Goal: Find specific page/section: Find specific page/section

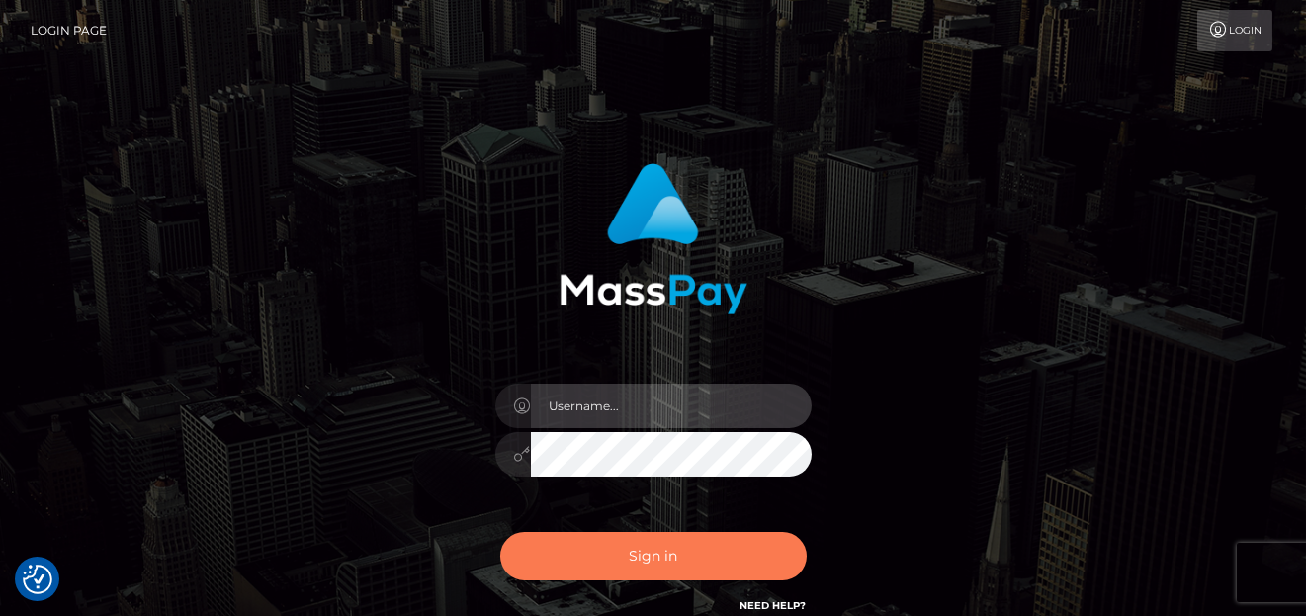
type input "[PERSON_NAME]"
click at [614, 569] on button "Sign in" at bounding box center [653, 556] width 307 height 48
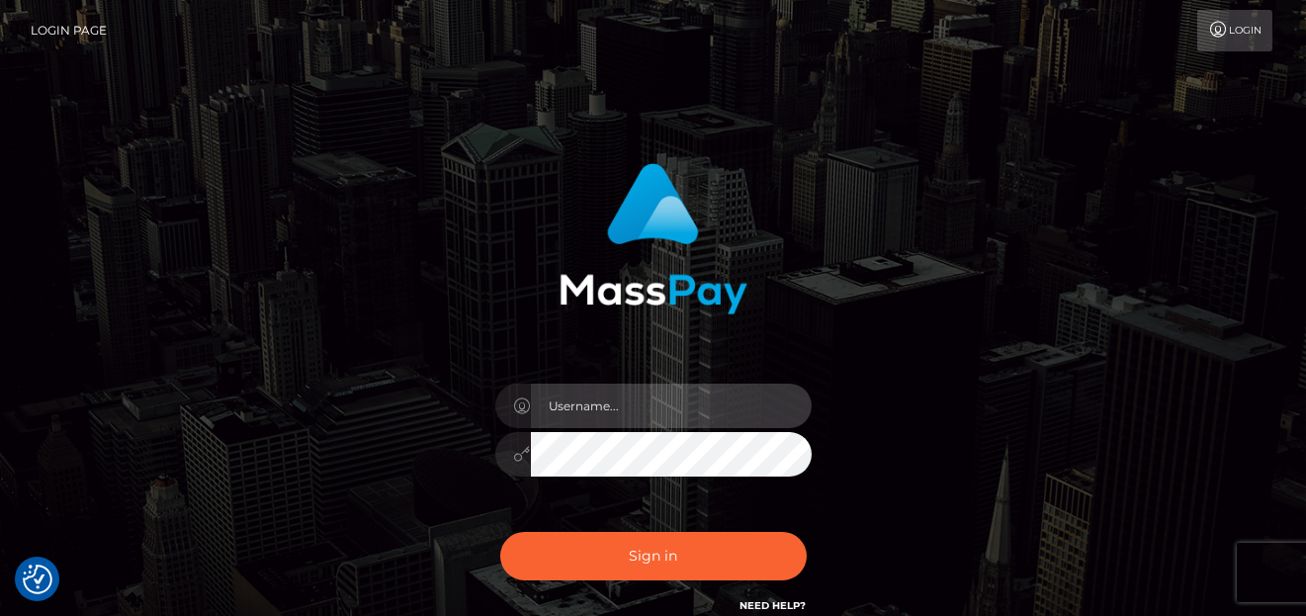
type input "[PERSON_NAME]"
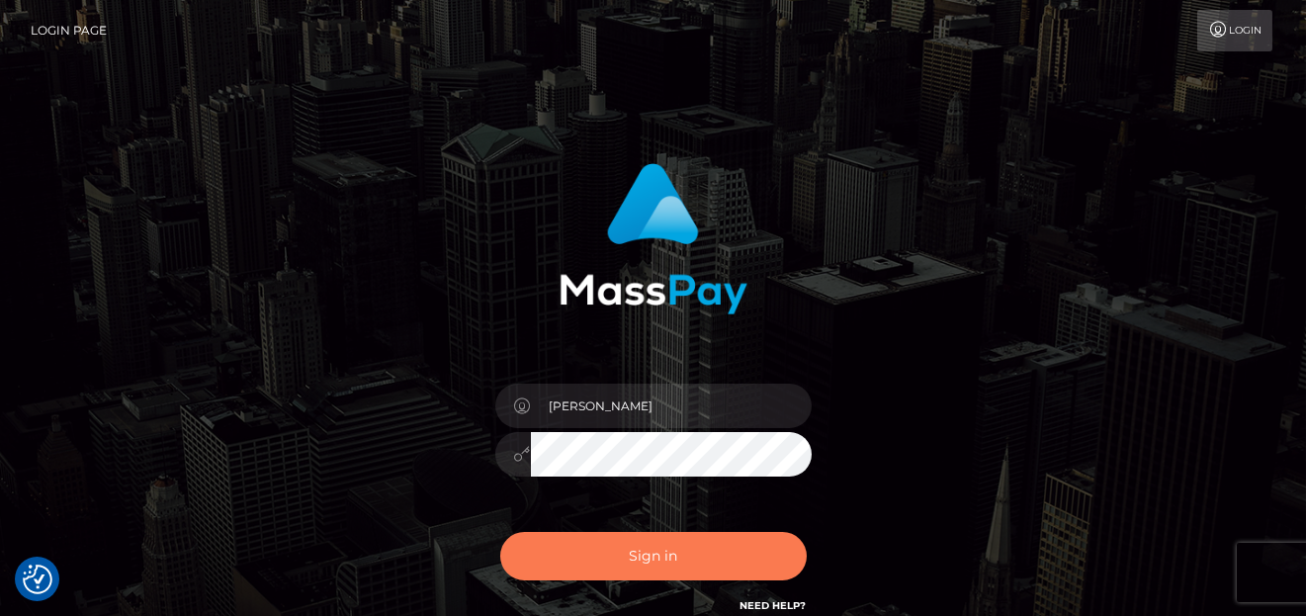
click at [610, 558] on button "Sign in" at bounding box center [653, 556] width 307 height 48
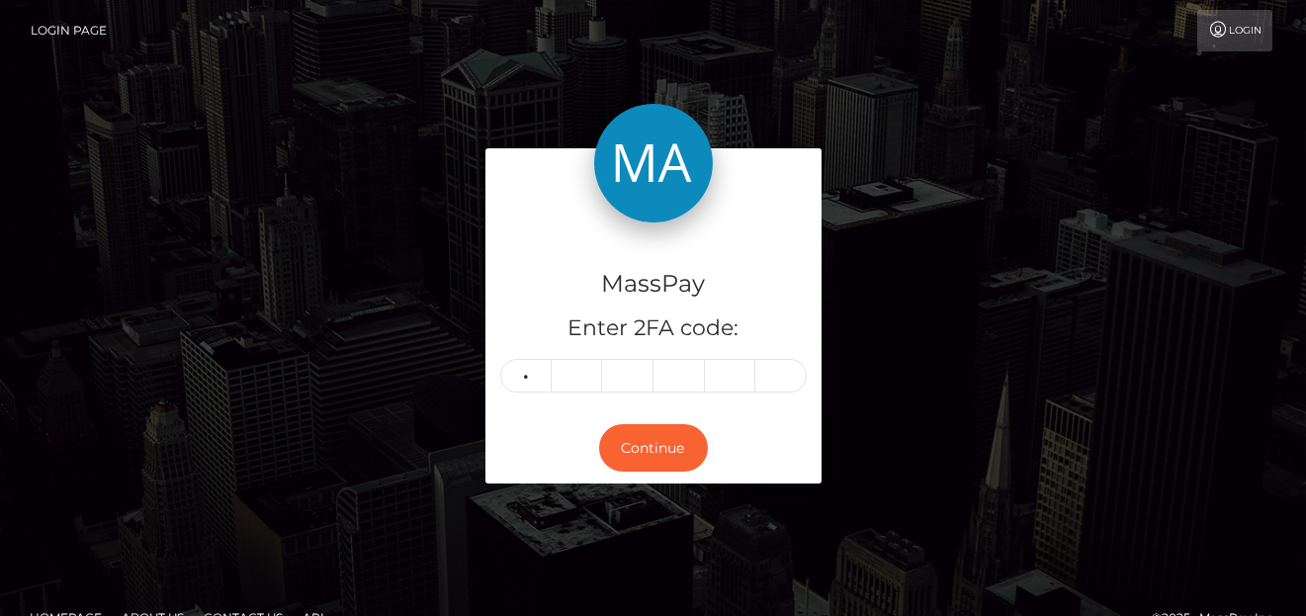
type input "1"
type input "6"
type input "1"
type input "9"
type input "4"
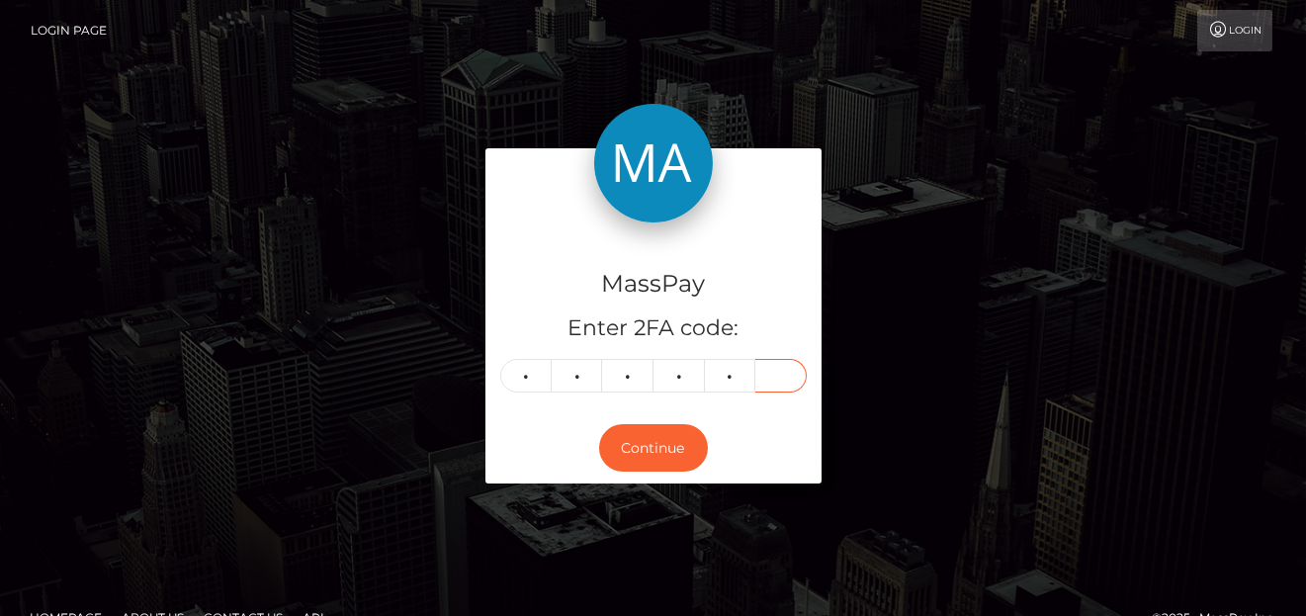
type input "5"
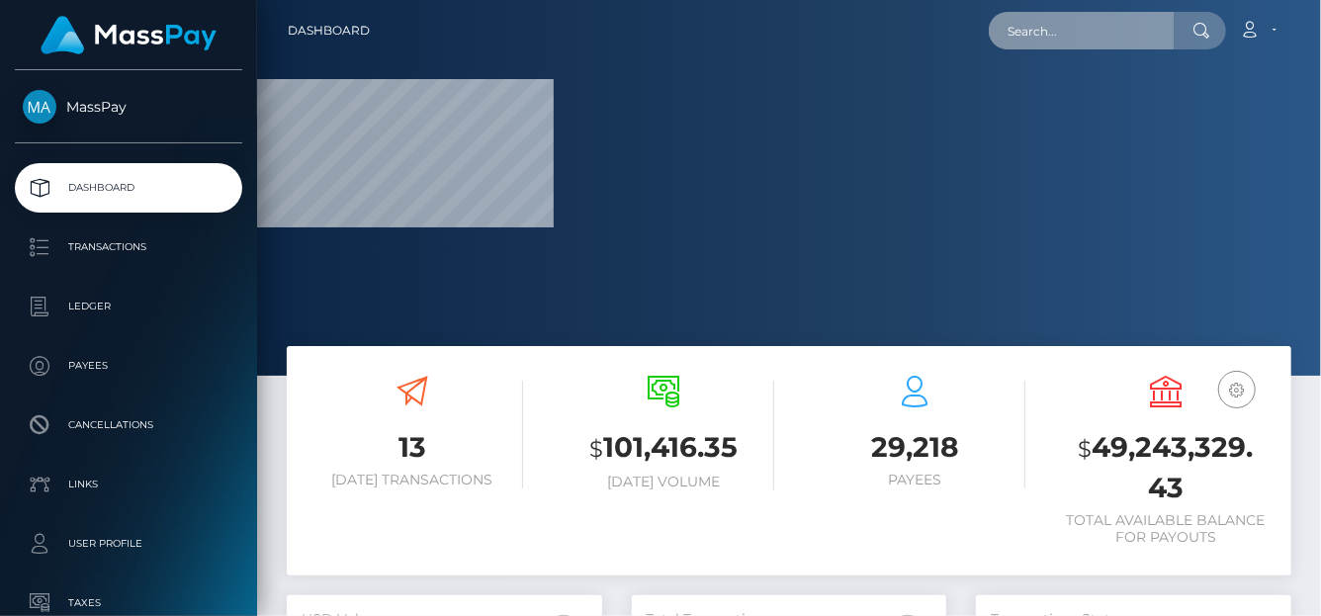
drag, startPoint x: 1057, startPoint y: 46, endPoint x: 1053, endPoint y: 35, distance: 12.5
click at [1056, 46] on input "text" at bounding box center [1082, 31] width 186 height 38
paste input "firstladypreston@yahoo.com"
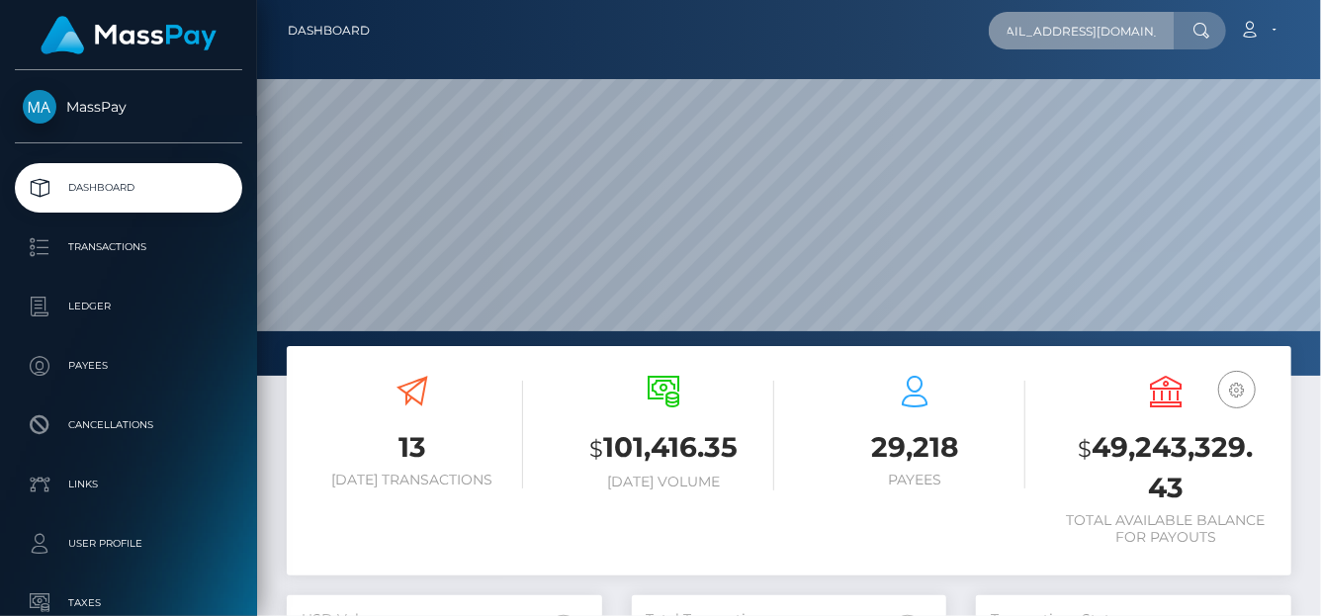
scroll to position [540, 315]
type input "firstladypreston@yahoo.com"
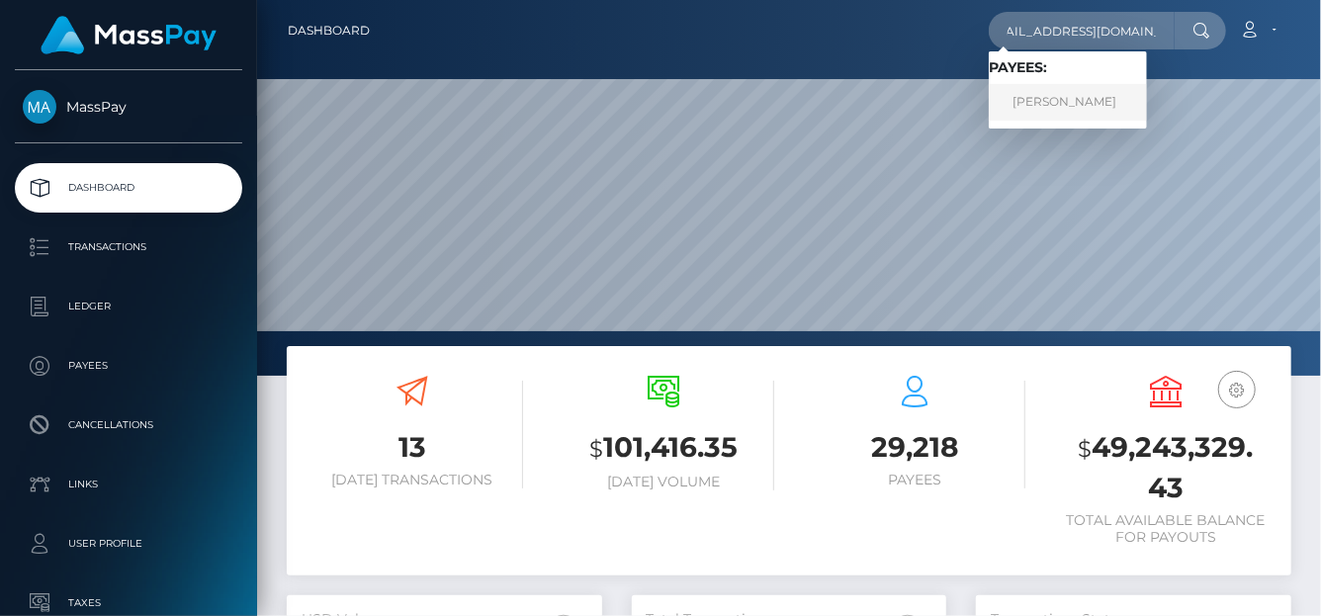
scroll to position [0, 0]
click at [1050, 93] on link "Pamela Preston" at bounding box center [1068, 102] width 158 height 37
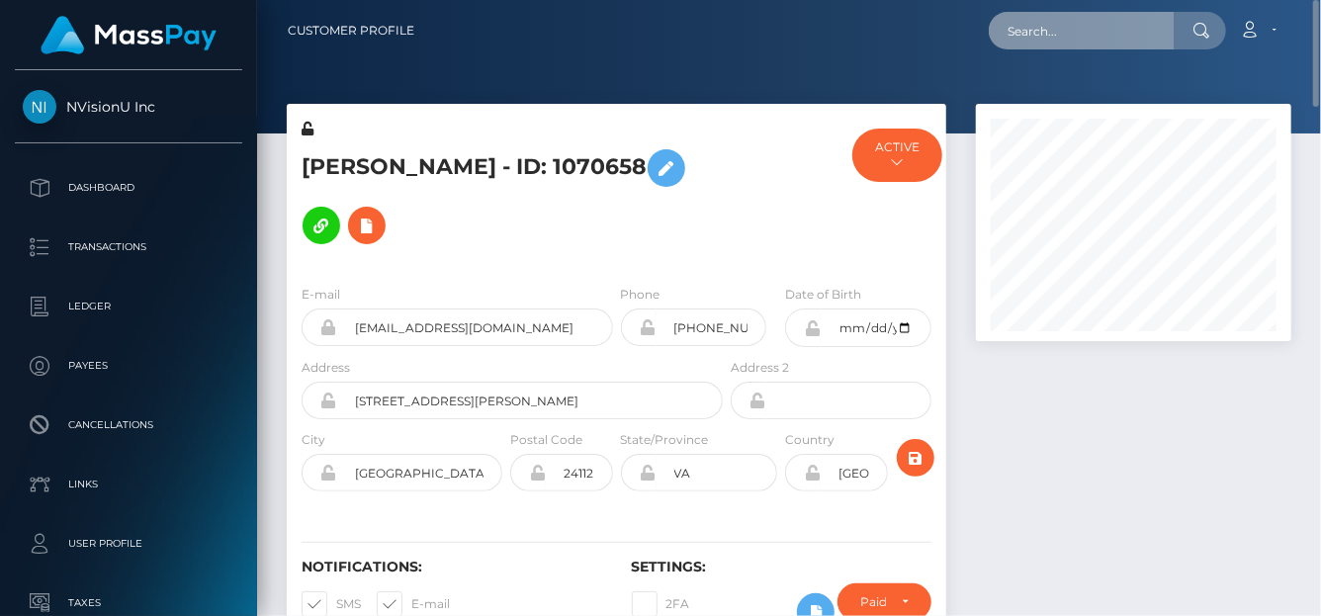
click at [1042, 24] on input "text" at bounding box center [1082, 31] width 186 height 38
paste input "[EMAIL_ADDRESS][DOMAIN_NAME]"
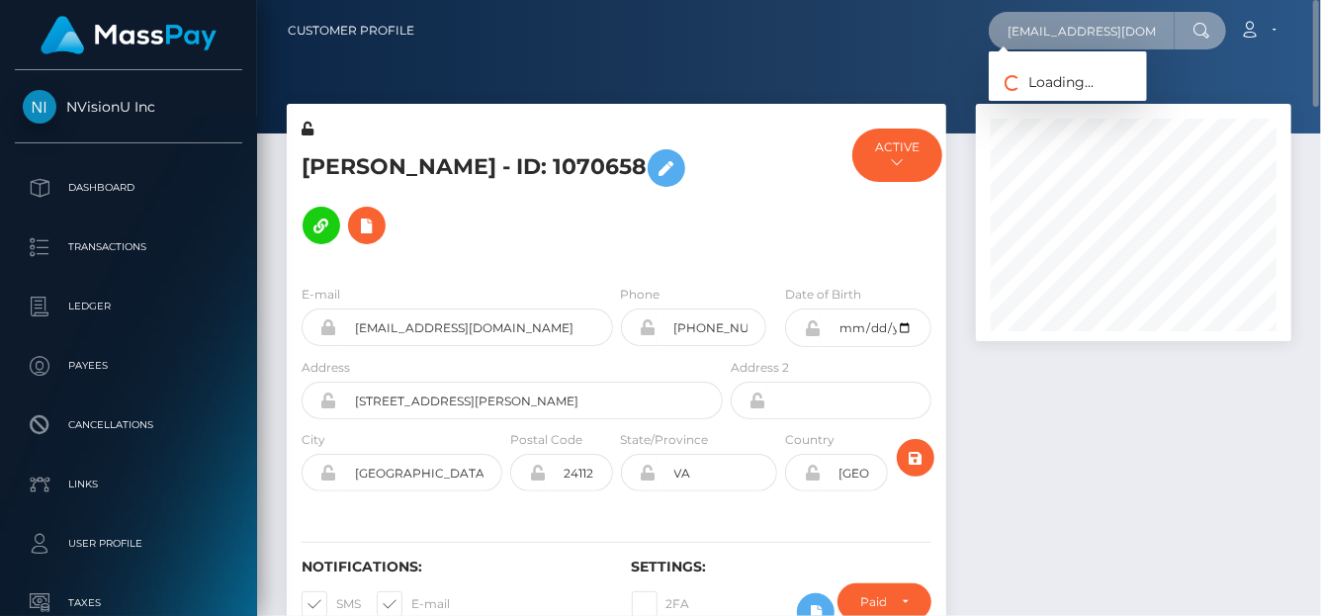
type input "[EMAIL_ADDRESS][DOMAIN_NAME]"
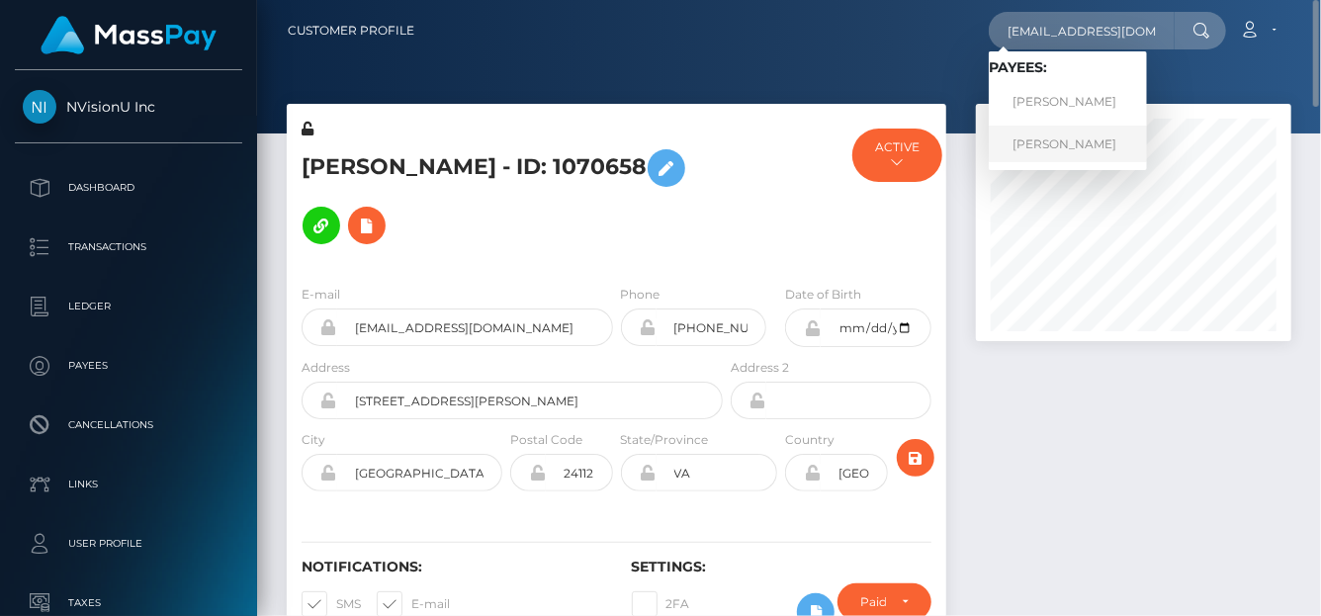
click at [1051, 135] on link "[PERSON_NAME]" at bounding box center [1068, 144] width 158 height 37
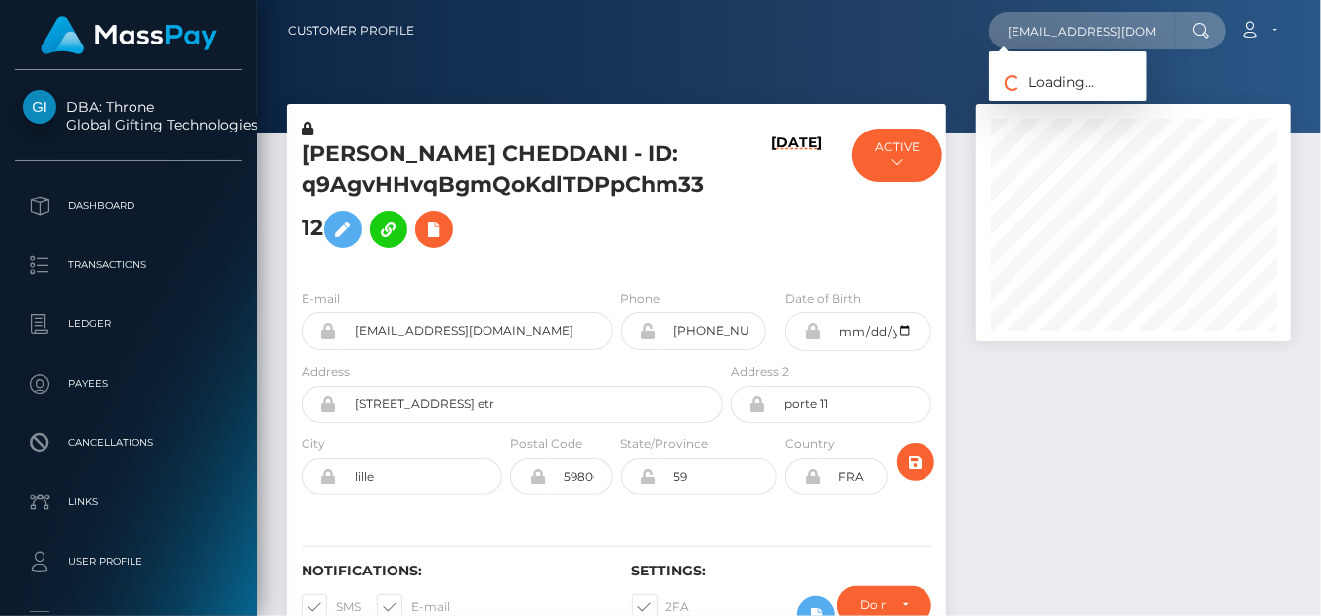
scroll to position [237, 315]
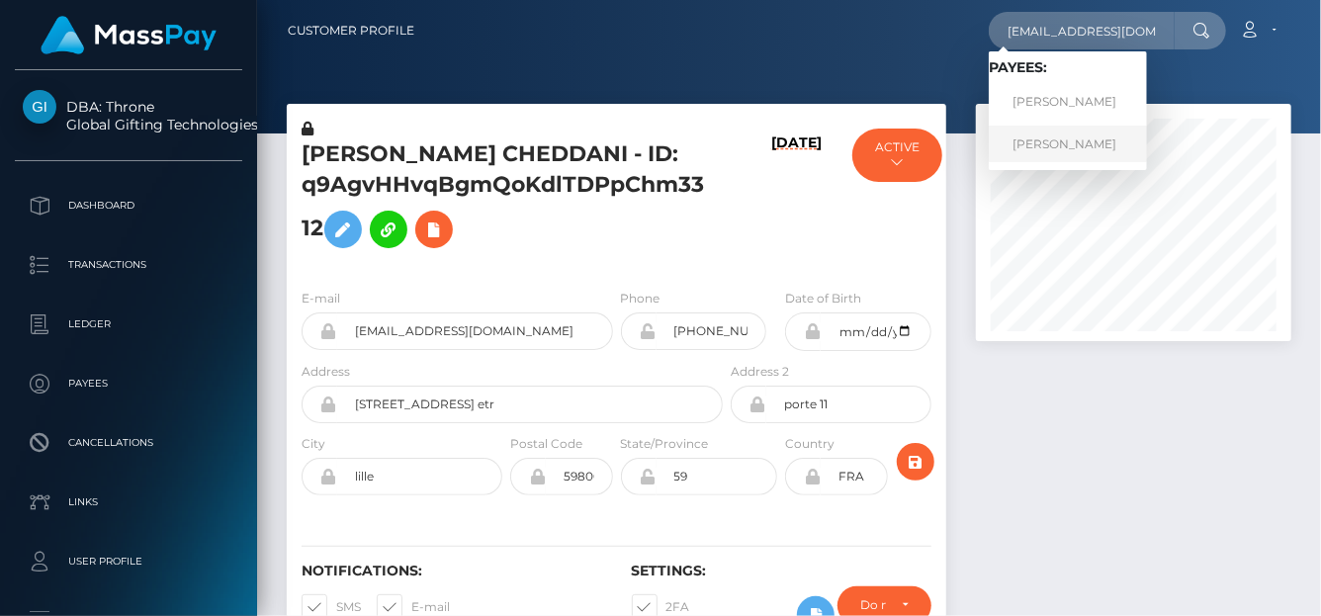
click at [1041, 142] on link "STACY SORAYA CHEDDANI" at bounding box center [1068, 144] width 158 height 37
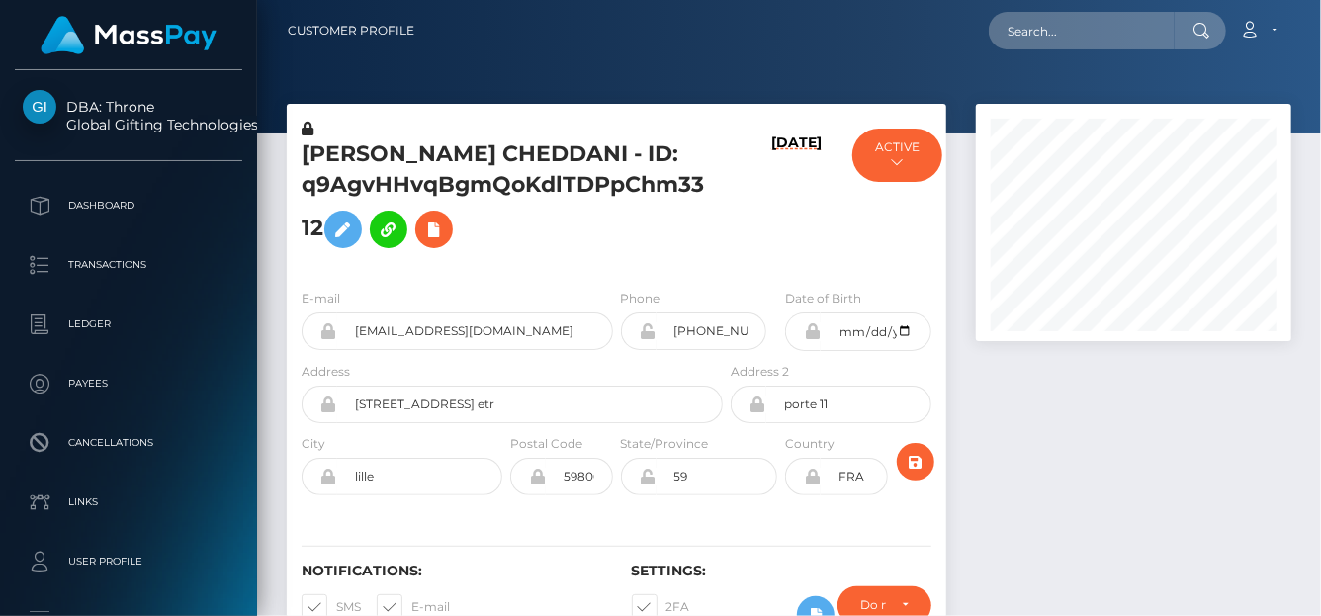
scroll to position [237, 315]
click at [1094, 45] on input "text" at bounding box center [1082, 31] width 186 height 38
click at [1082, 32] on input "text" at bounding box center [1082, 31] width 186 height 38
click at [1056, 38] on input "text" at bounding box center [1082, 31] width 186 height 38
paste input "[EMAIL_ADDRESS][DOMAIN_NAME]"
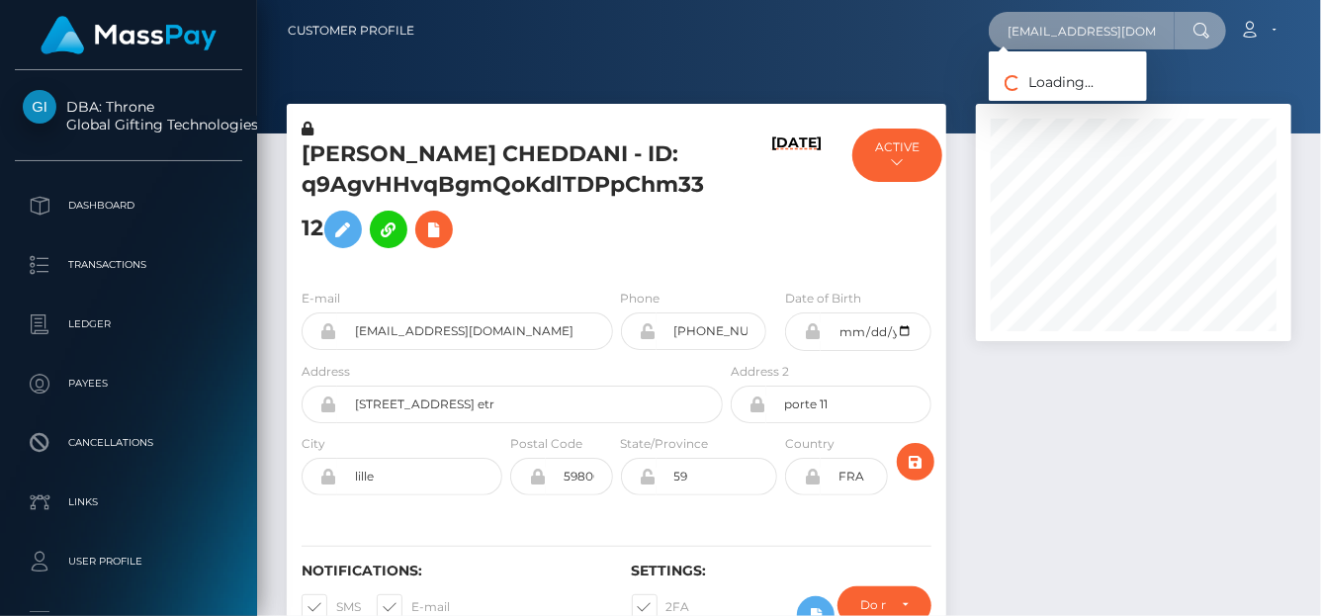
type input "[EMAIL_ADDRESS][DOMAIN_NAME]"
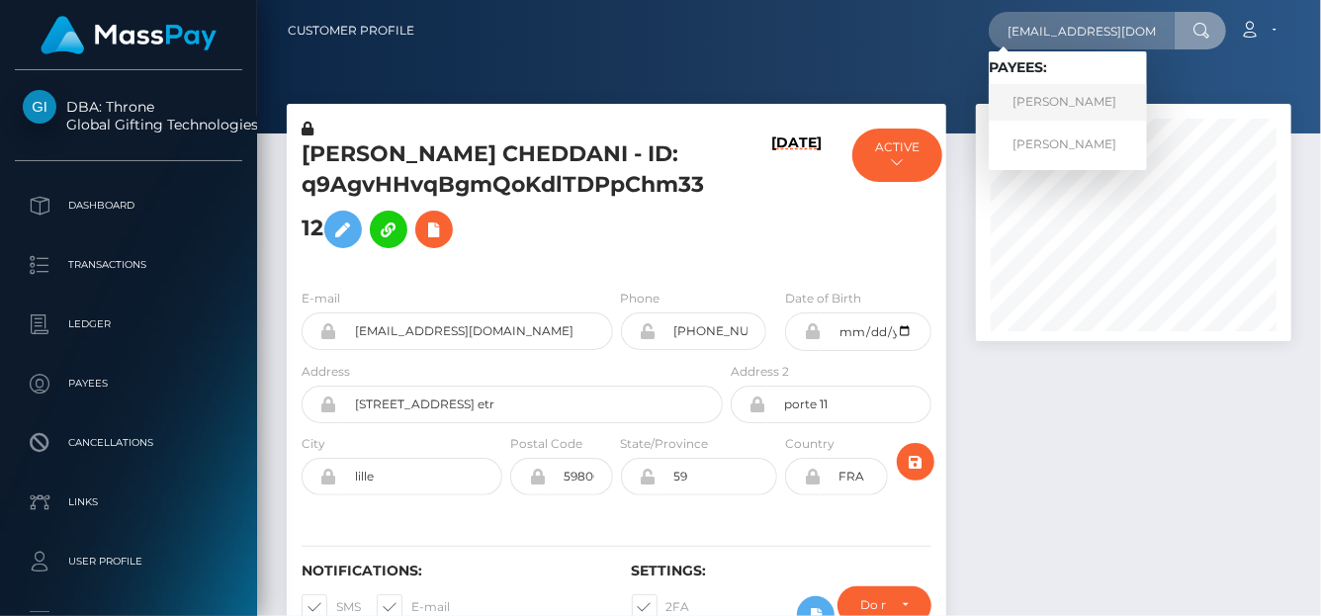
click at [1039, 96] on link "STACY SORAYA CHEDDANI" at bounding box center [1068, 102] width 158 height 37
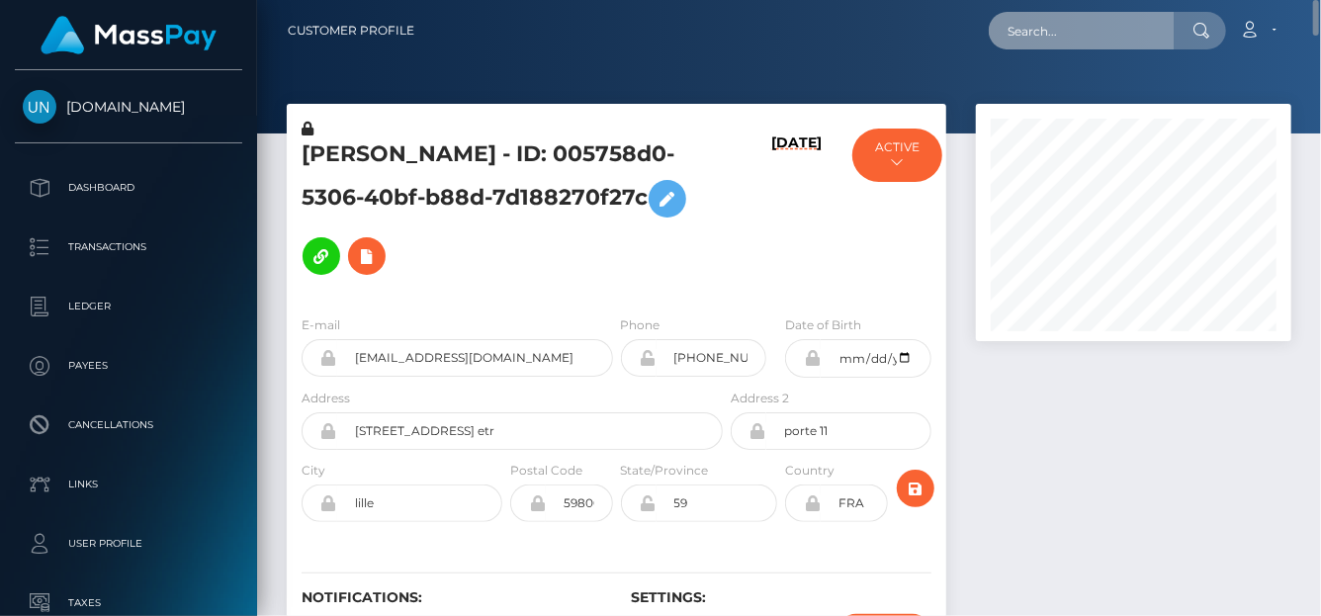
click at [1017, 36] on input "text" at bounding box center [1082, 31] width 186 height 38
paste input "caerne9@gmail.com"
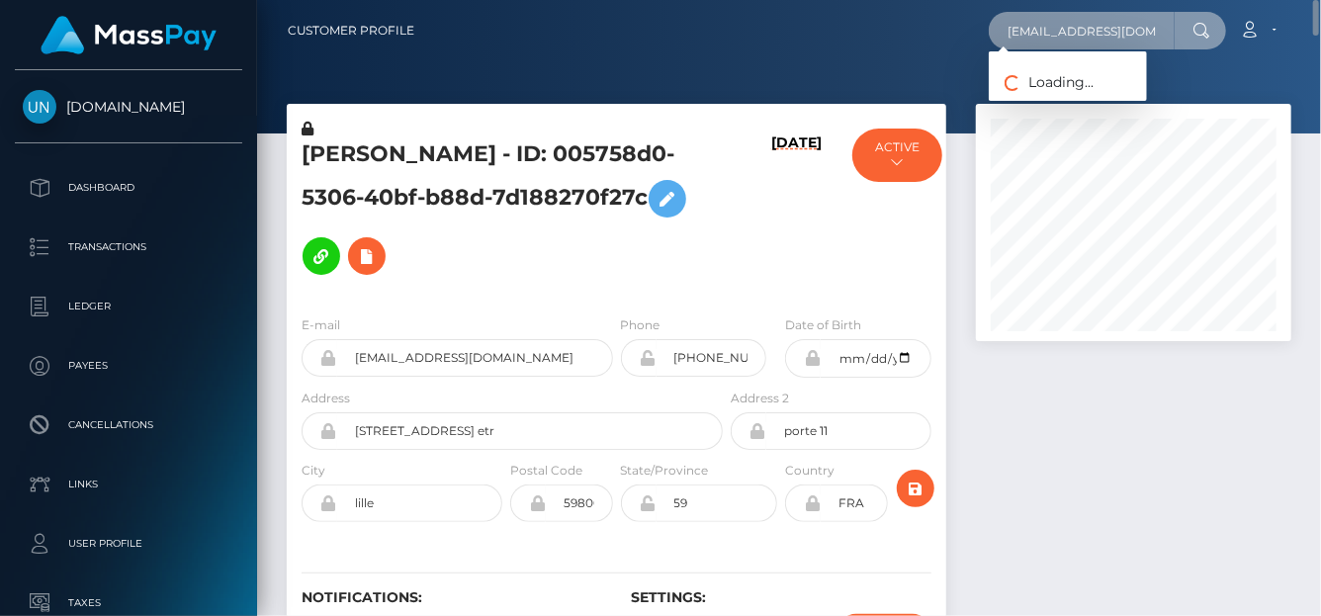
type input "caerne9@gmail.com"
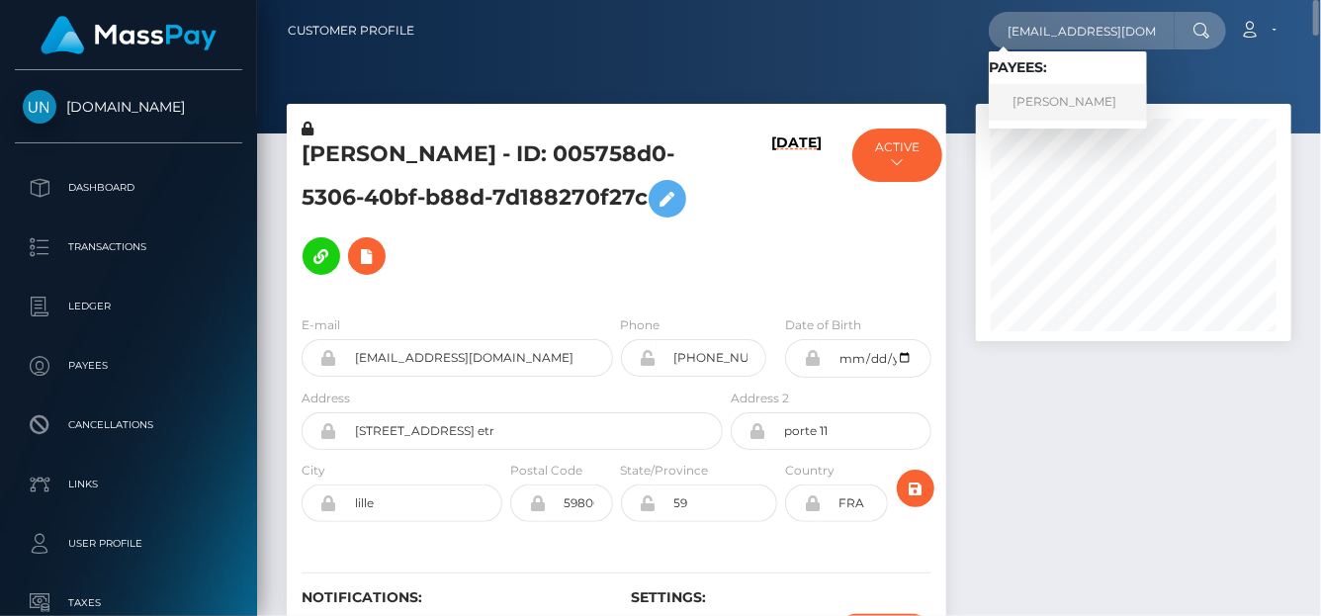
click at [1043, 97] on link "Rozalia Stasiak" at bounding box center [1068, 102] width 158 height 37
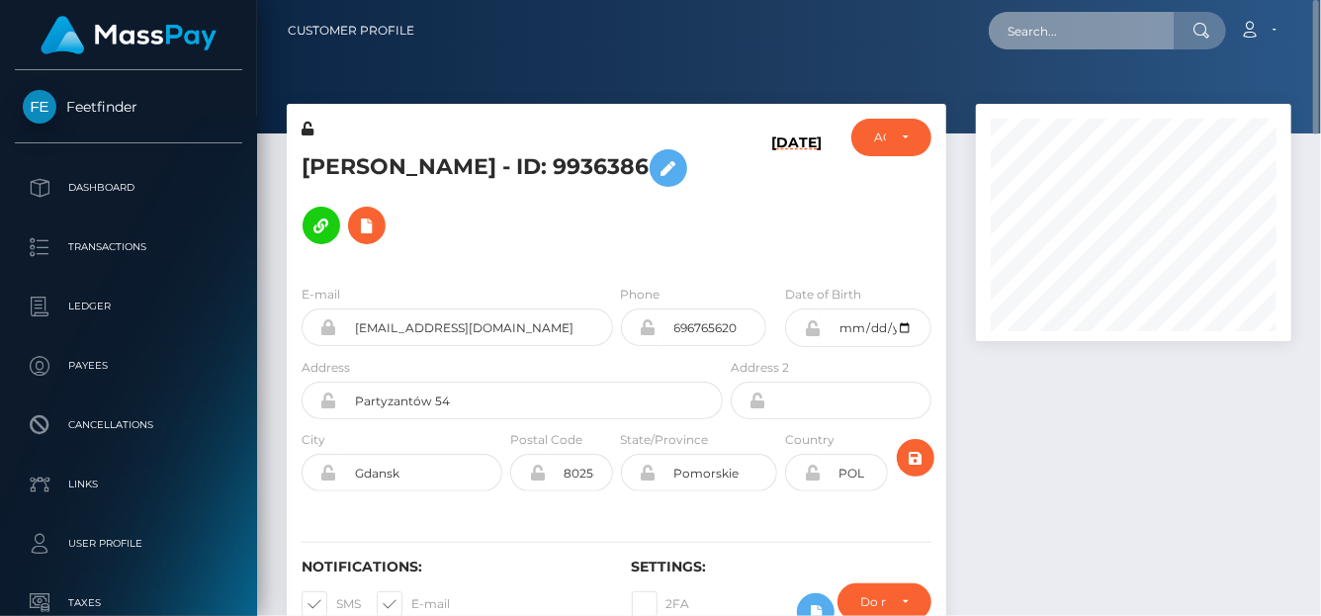
click at [1082, 31] on input "text" at bounding box center [1082, 31] width 186 height 38
type input "deniseman"
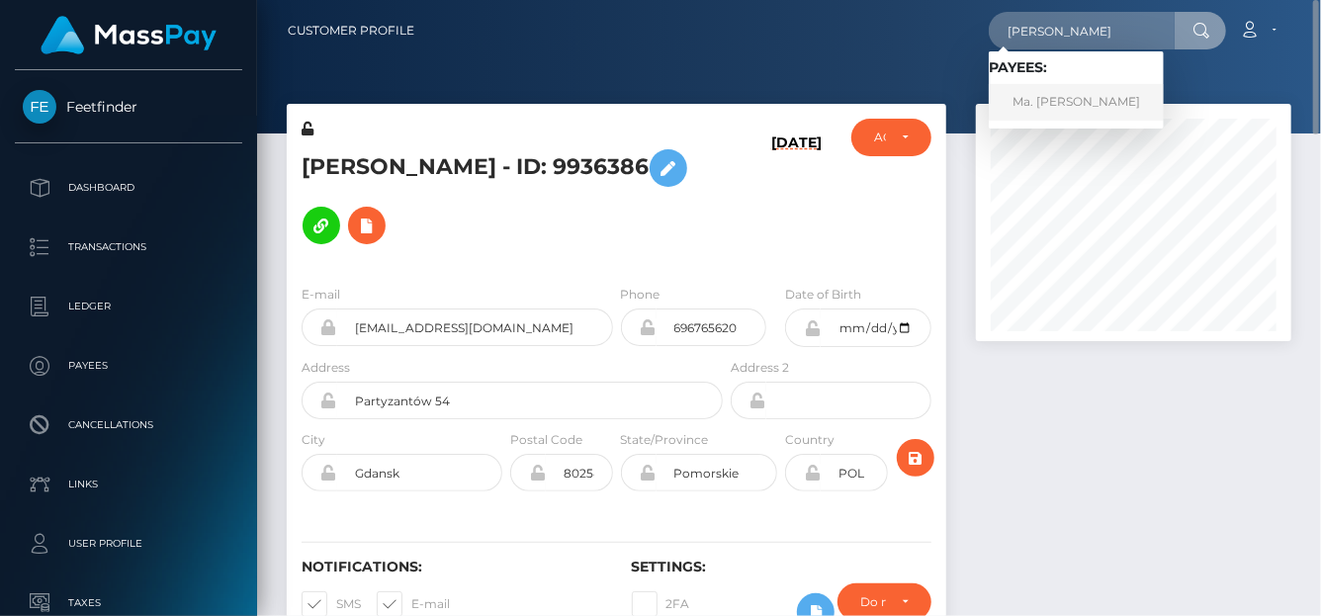
click at [1087, 101] on link "Ma. Denise Manalansan" at bounding box center [1076, 102] width 175 height 37
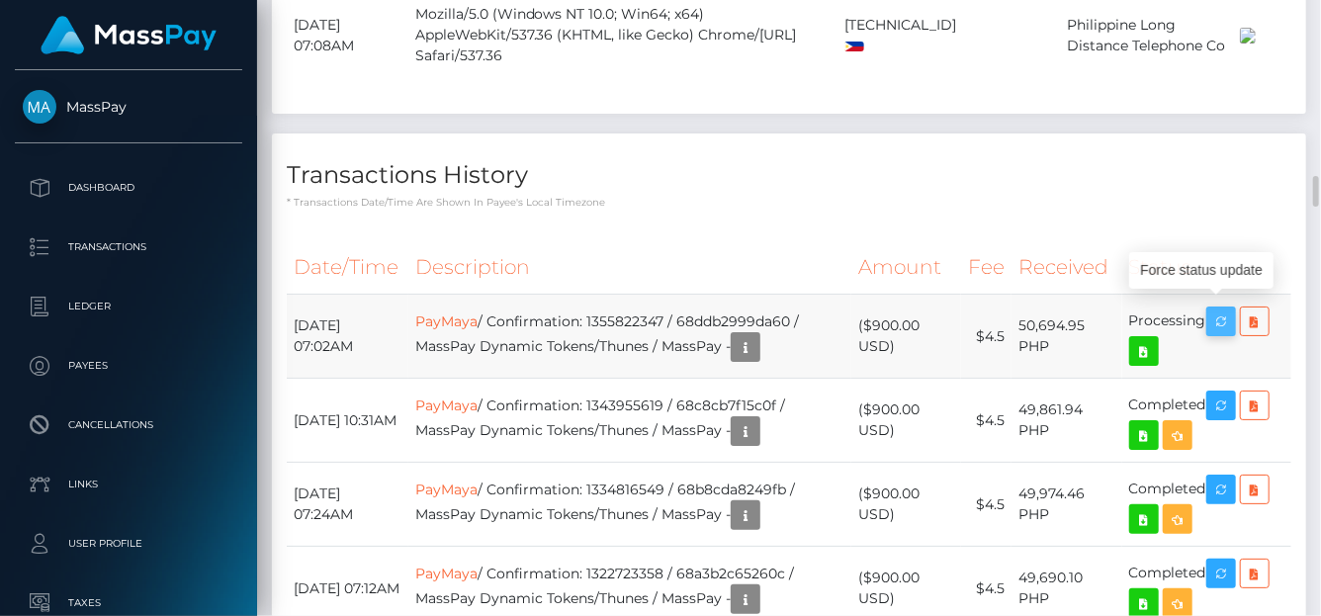
scroll to position [237, 315]
drag, startPoint x: 1228, startPoint y: 313, endPoint x: 495, endPoint y: 308, distance: 733.9
click at [1228, 313] on icon "button" at bounding box center [1222, 322] width 24 height 25
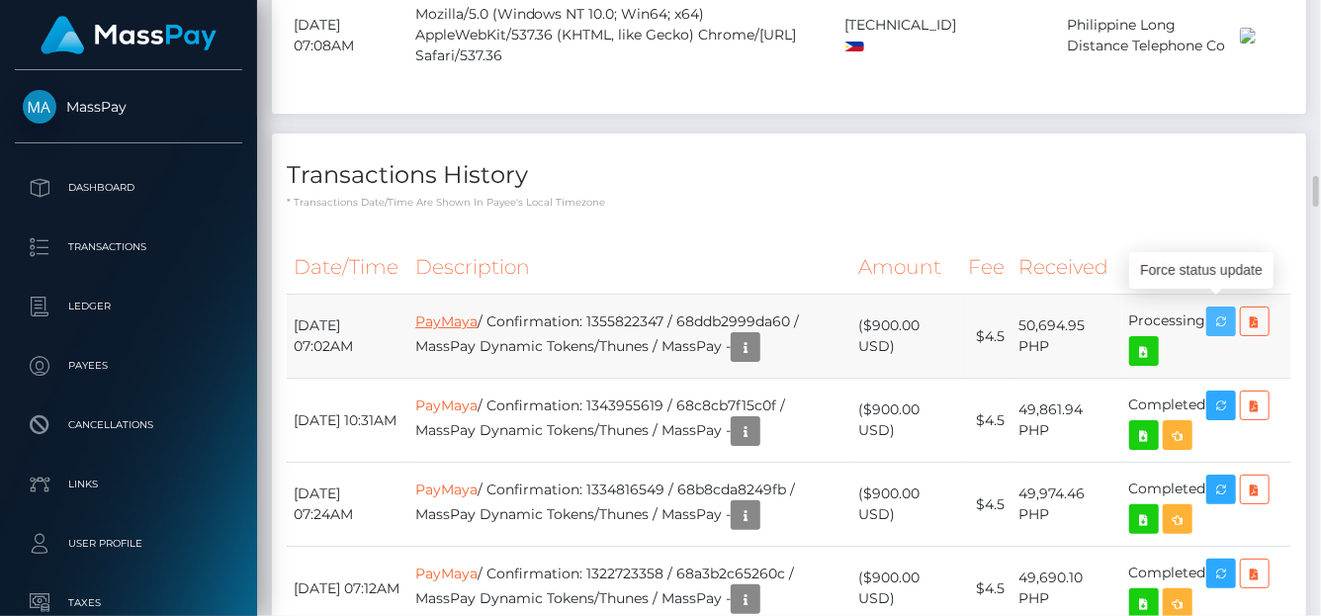
click at [1228, 313] on icon "button" at bounding box center [1222, 322] width 24 height 25
click at [478, 313] on link "PayMaya" at bounding box center [446, 322] width 62 height 18
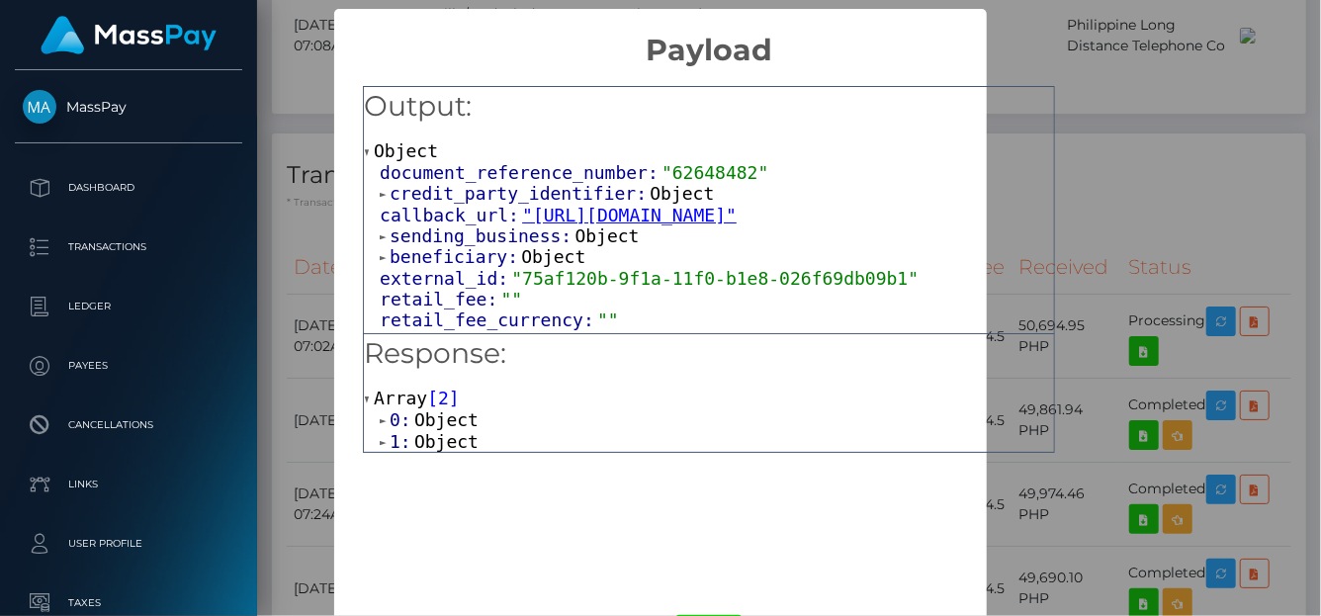
scroll to position [0, 0]
click at [390, 445] on span "1:" at bounding box center [402, 441] width 25 height 21
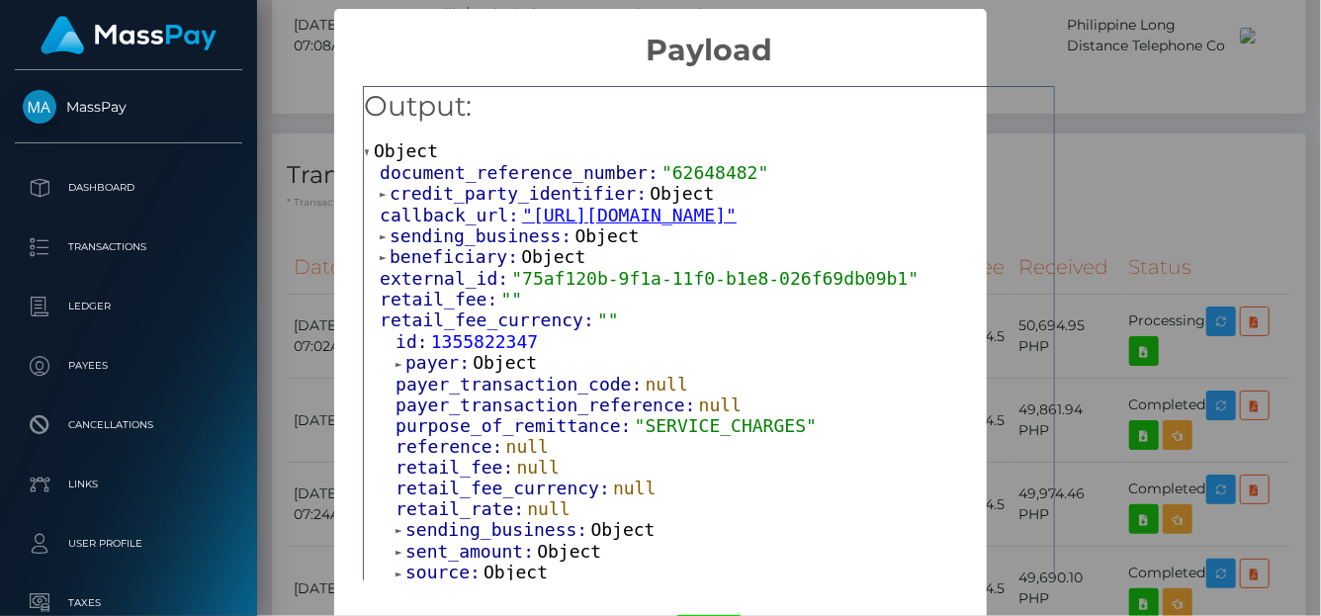
scroll to position [541, 0]
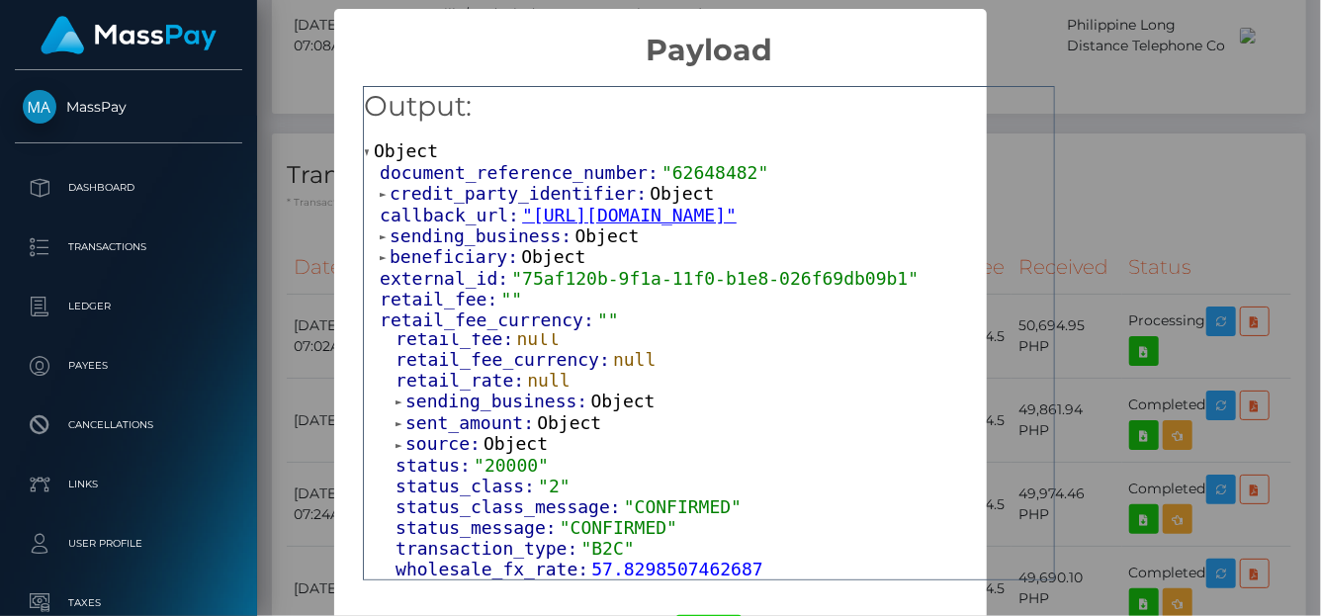
click at [1214, 274] on div "× Payload Output: Object document_reference_number: "62648482" credit_party_ide…" at bounding box center [660, 308] width 1321 height 616
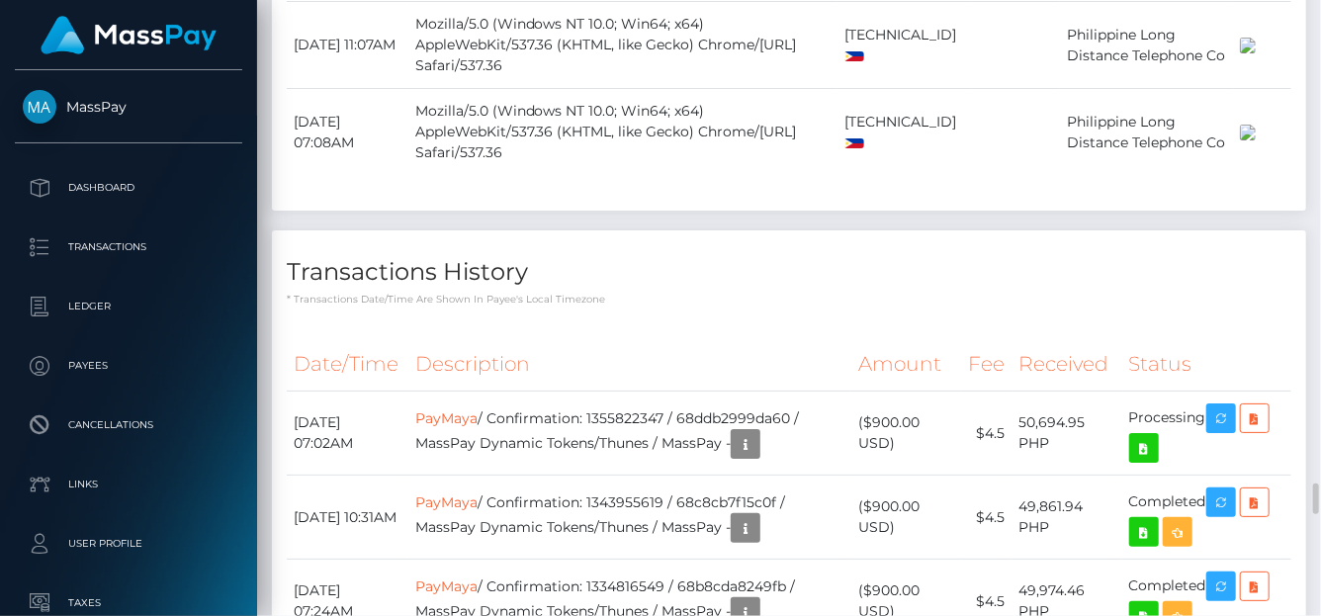
scroll to position [3666, 0]
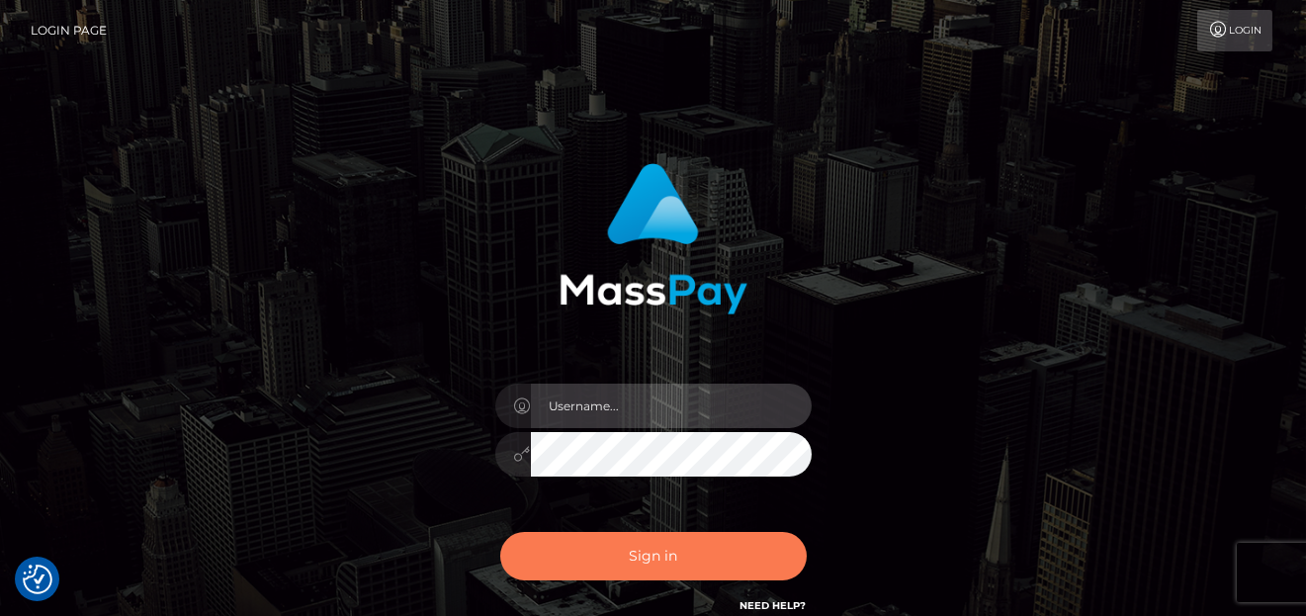
type input "[PERSON_NAME]"
click at [686, 572] on button "Sign in" at bounding box center [653, 556] width 307 height 48
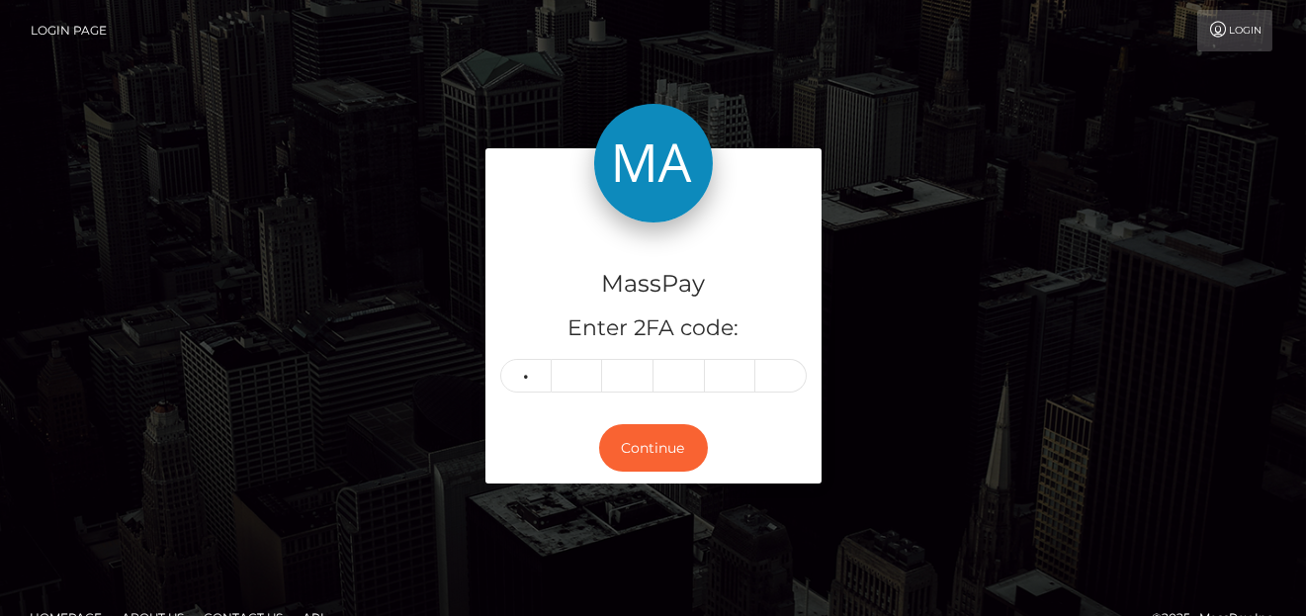
type input "2"
type input "5"
type input "6"
type input "0"
type input "3"
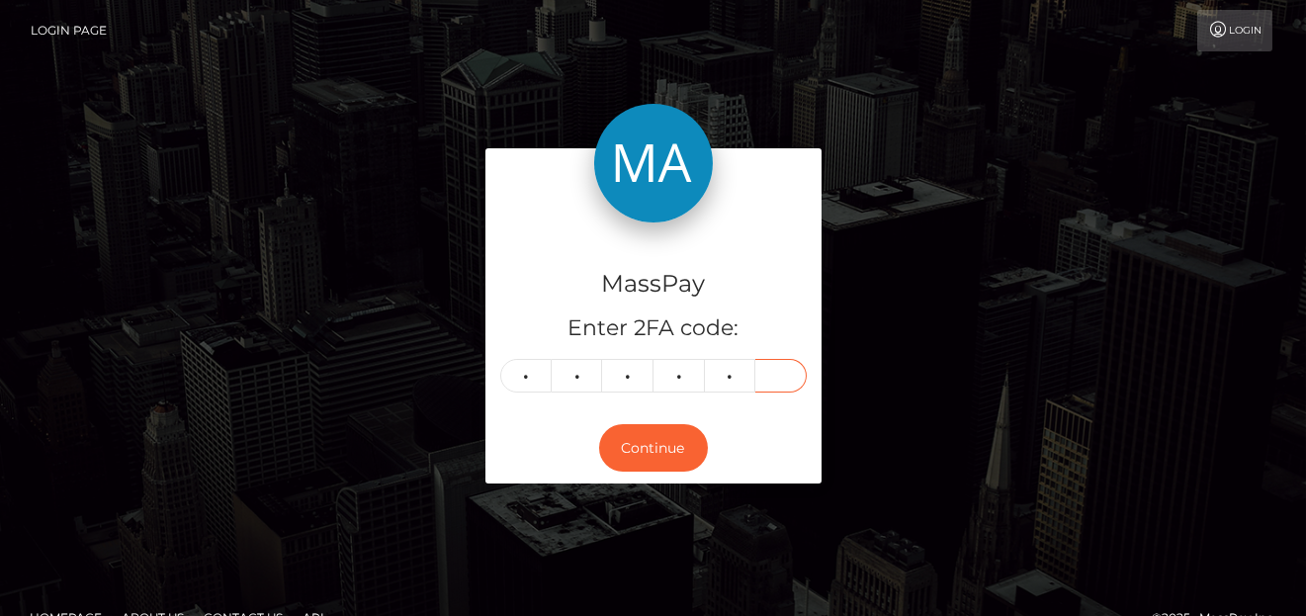
type input "8"
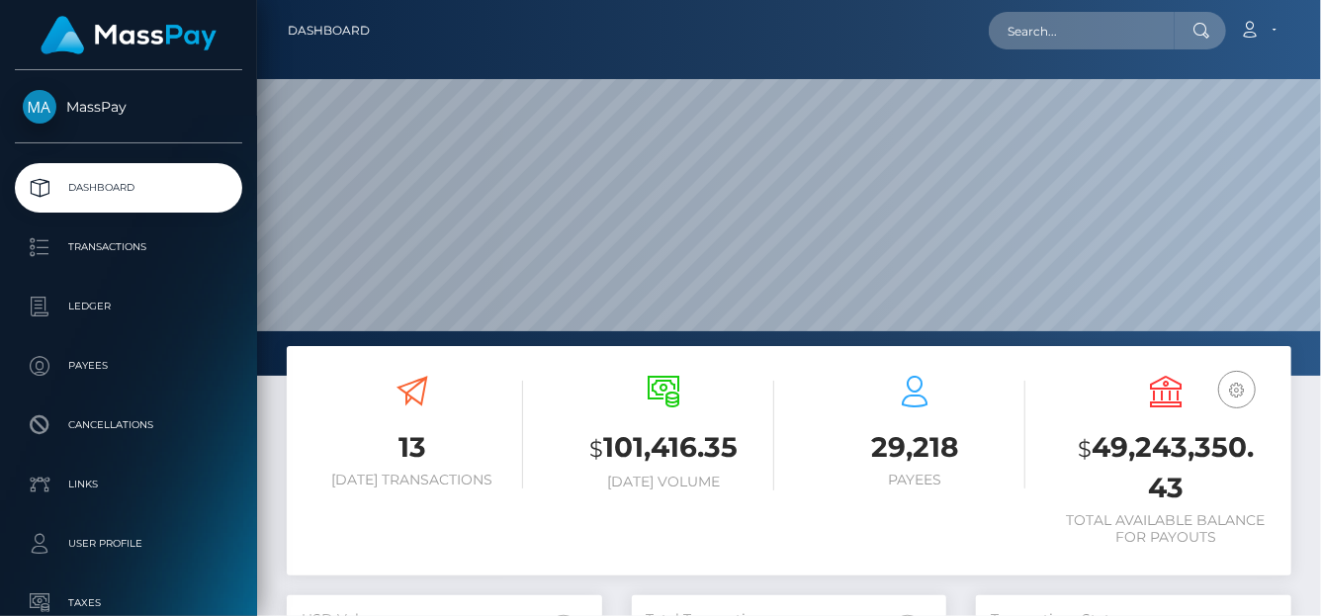
scroll to position [350, 315]
click at [1037, 39] on input "text" at bounding box center [1082, 31] width 186 height 38
paste input "MSP4da780eeaea0fe1"
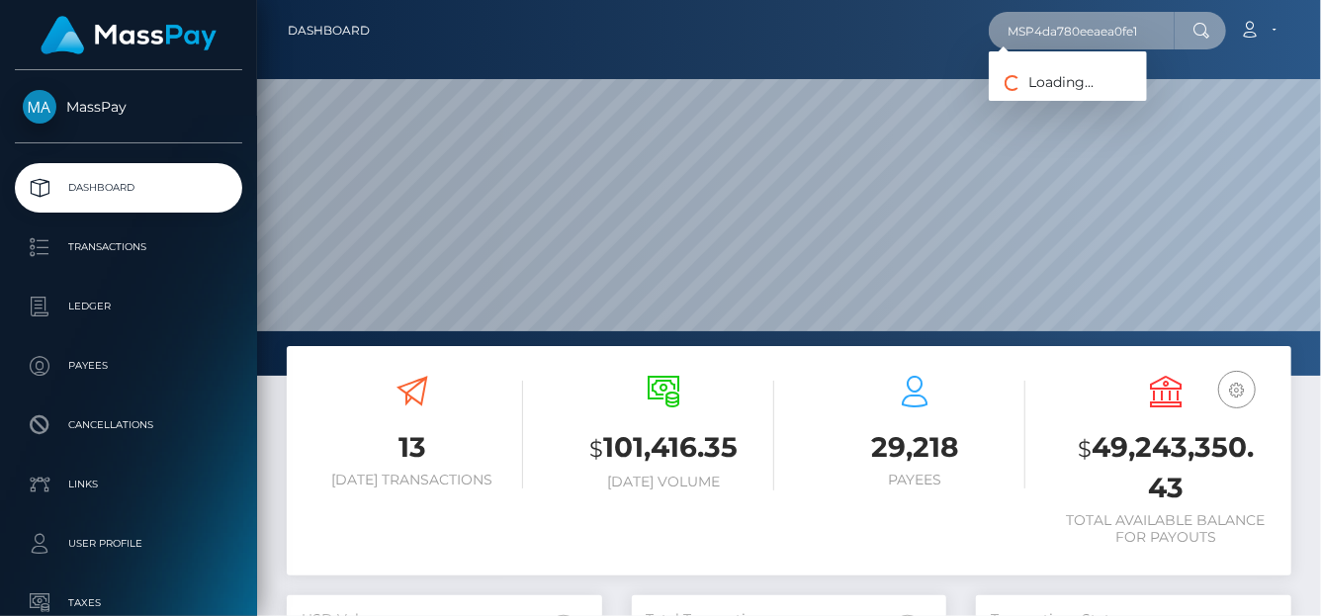
type input "MSP4da780eeaea0fe1"
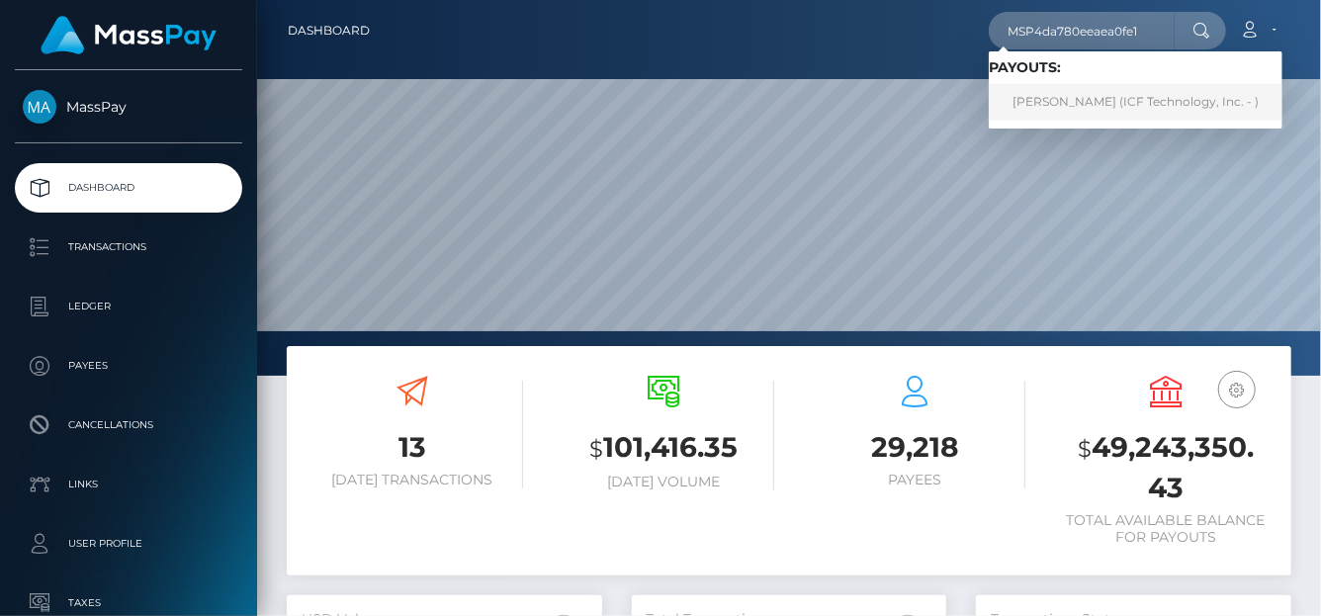
click at [1043, 100] on link "[PERSON_NAME] (ICF Technology, Inc. - )" at bounding box center [1136, 102] width 294 height 37
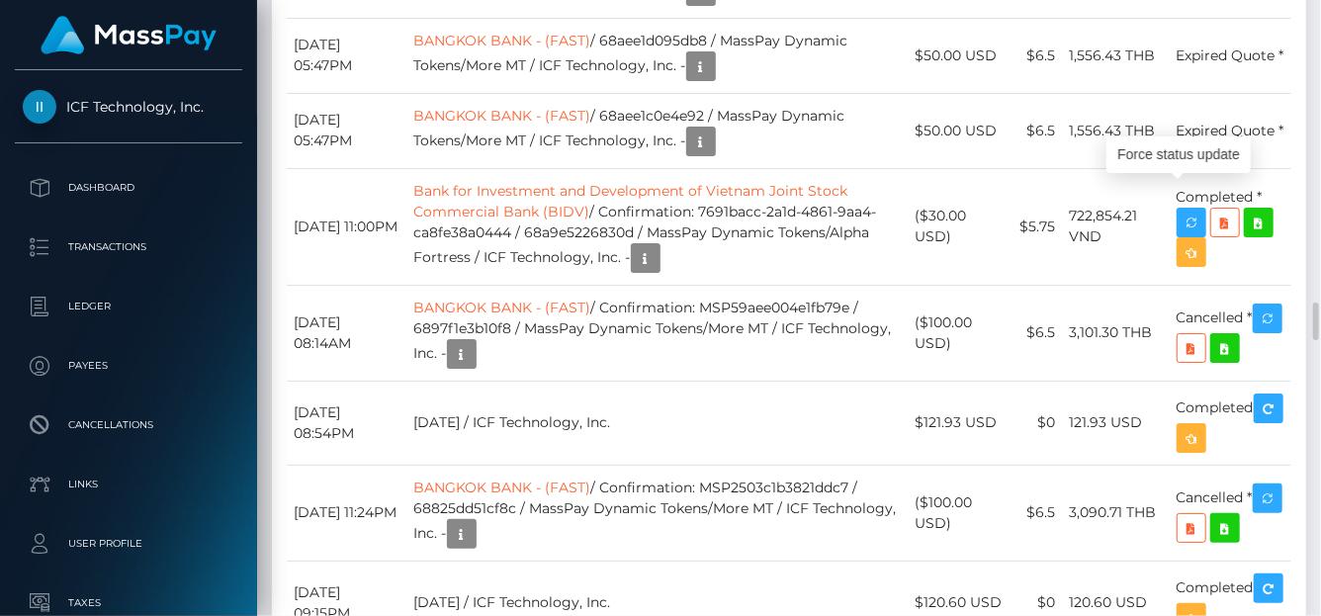
scroll to position [237, 315]
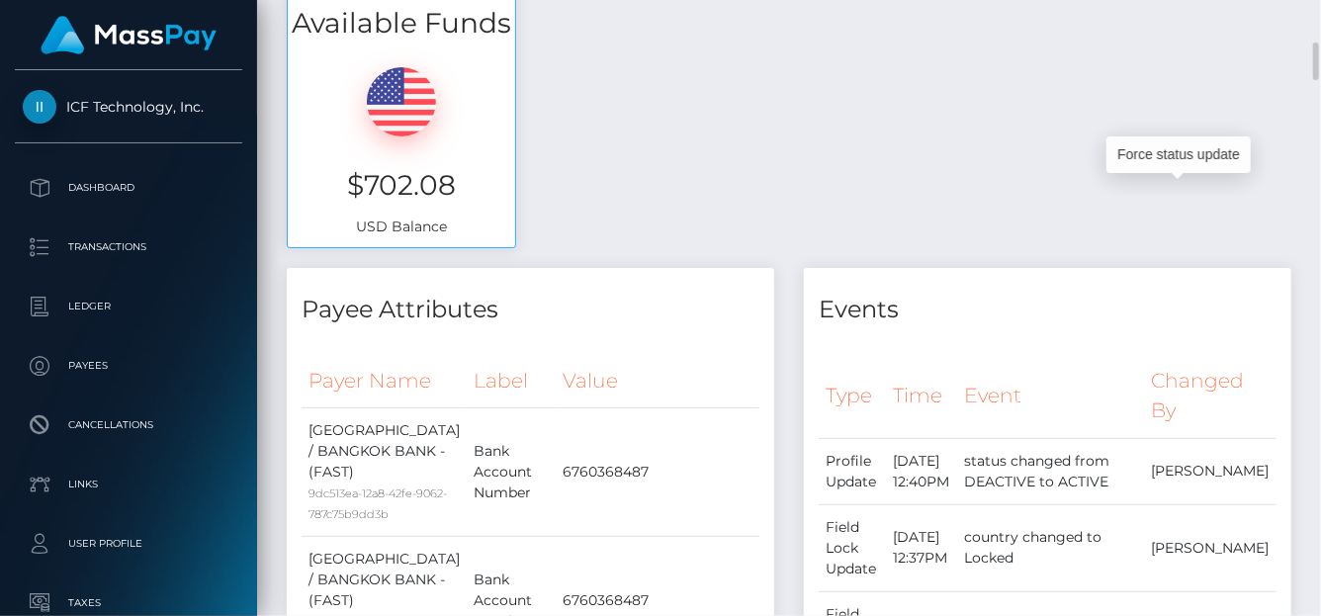
scroll to position [0, 0]
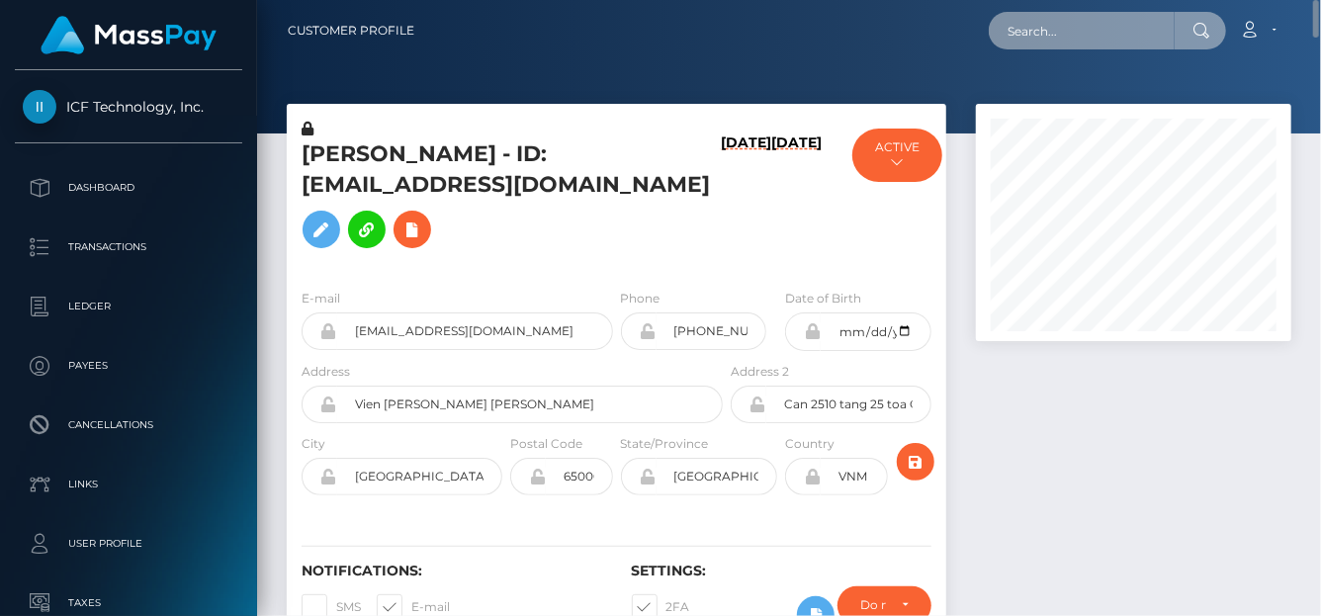
click at [1015, 27] on input "text" at bounding box center [1082, 31] width 186 height 38
paste input "a5fad248d91f4c4289273f4326a90819"
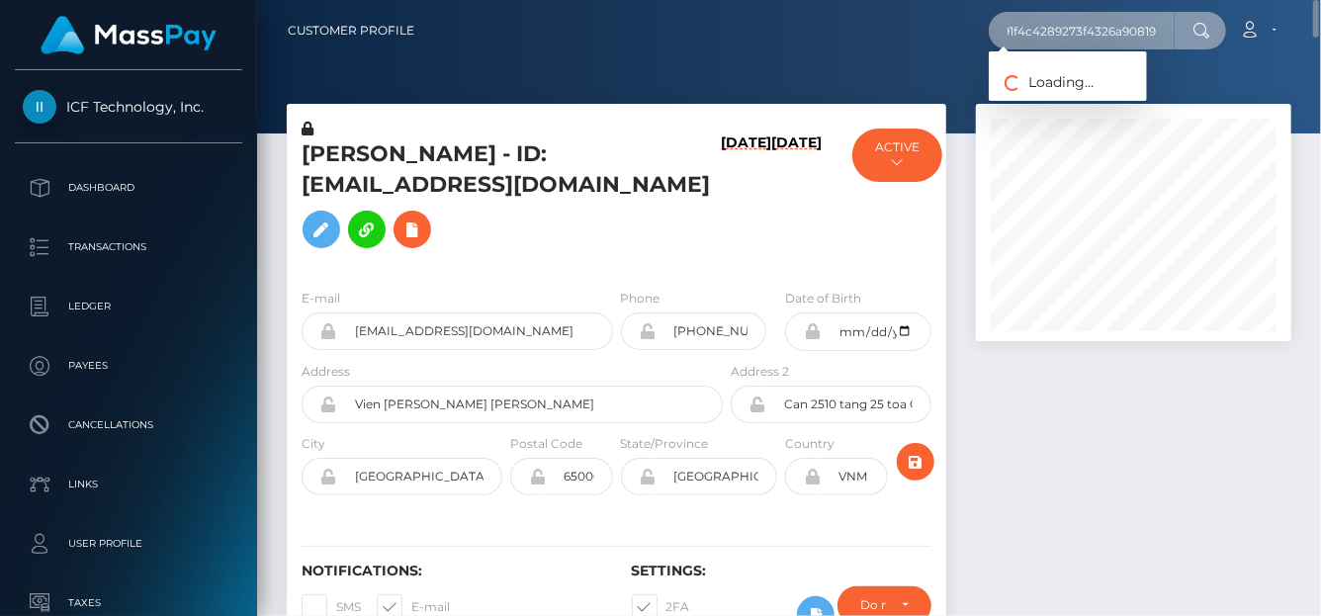
type input "a5fad248d91f4c4289273f4326a90819"
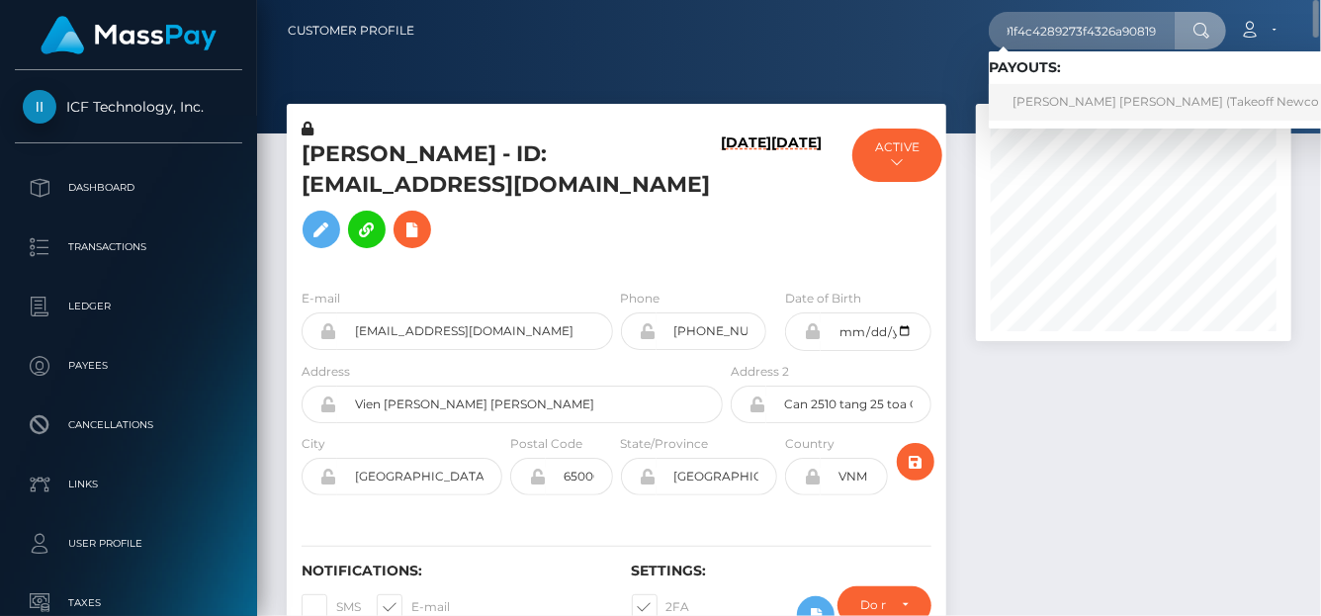
scroll to position [0, 0]
click at [1117, 108] on link "ASHLEY BREK LORRAINE VILCHUCK (Takeoff Newco Inc - Club Fans)" at bounding box center [1214, 102] width 450 height 37
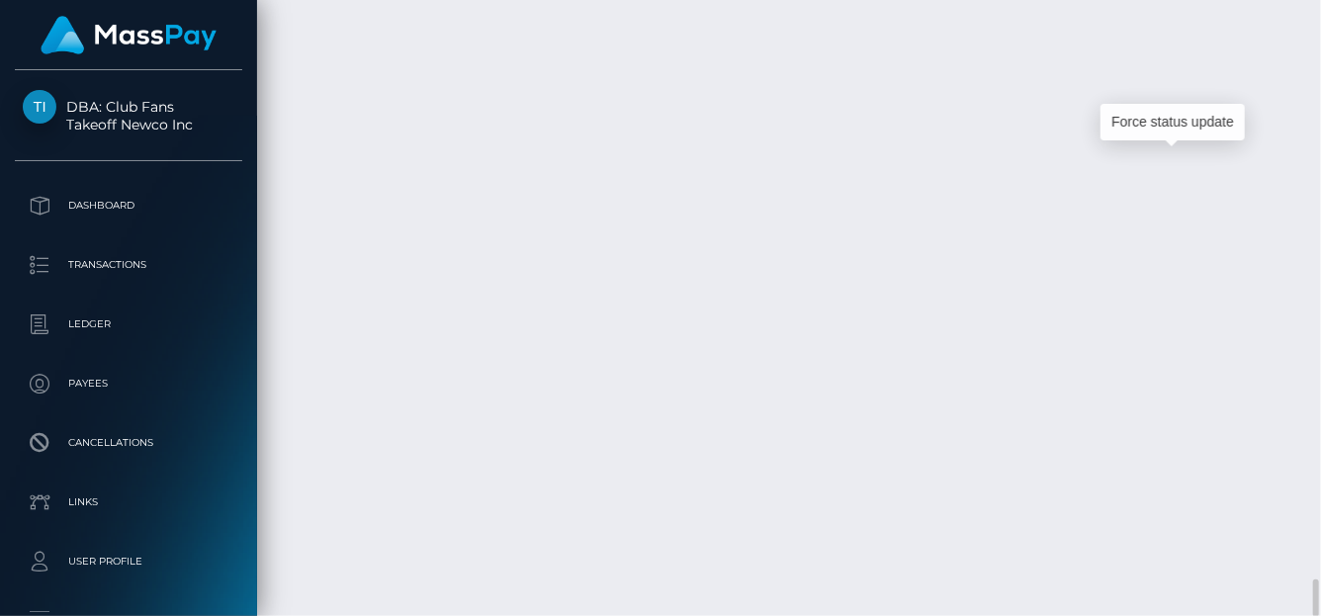
scroll to position [237, 315]
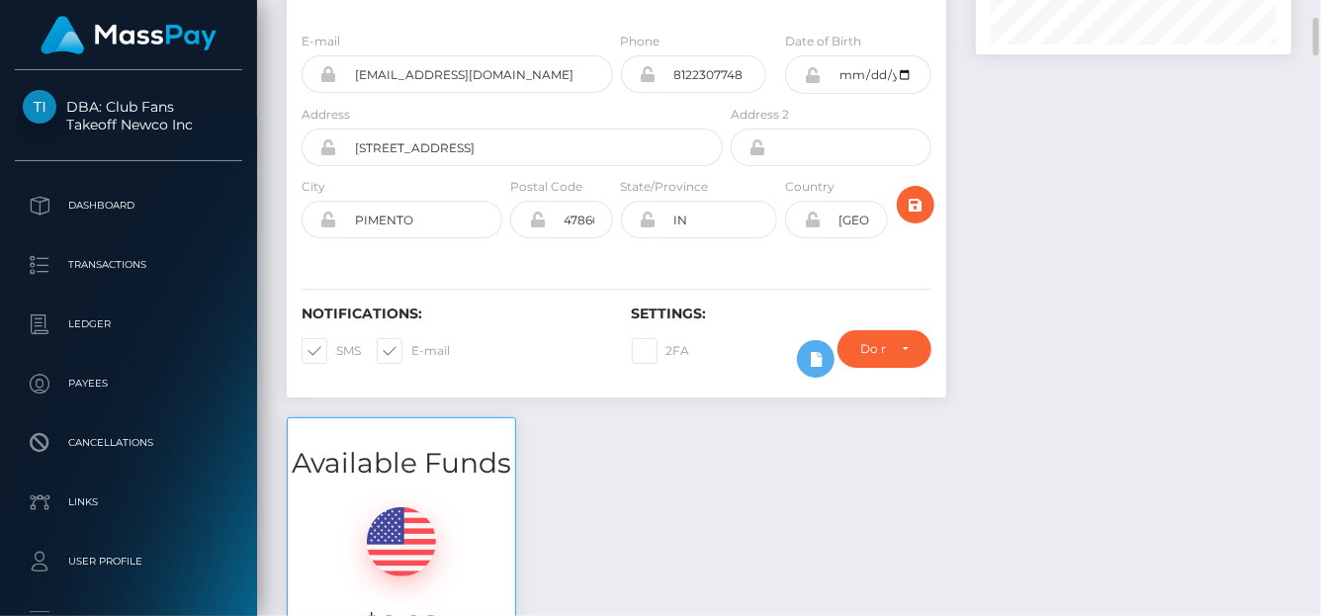
scroll to position [0, 0]
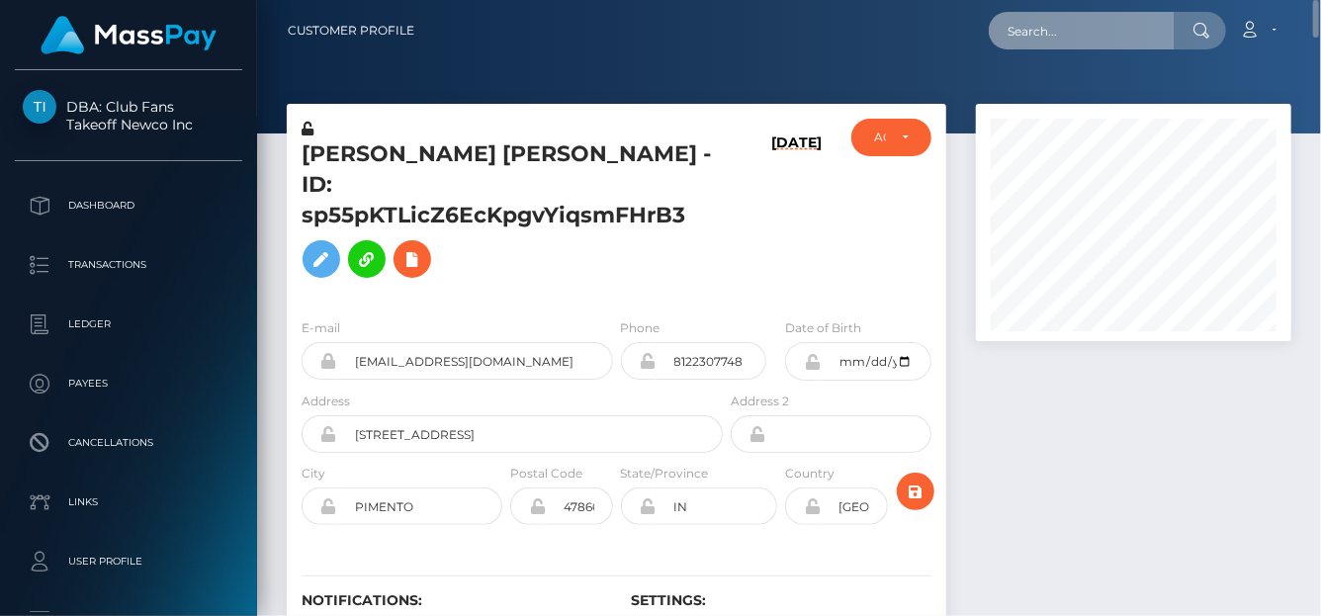
click at [1034, 38] on input "text" at bounding box center [1082, 31] width 186 height 38
paste input "d67e45393277"
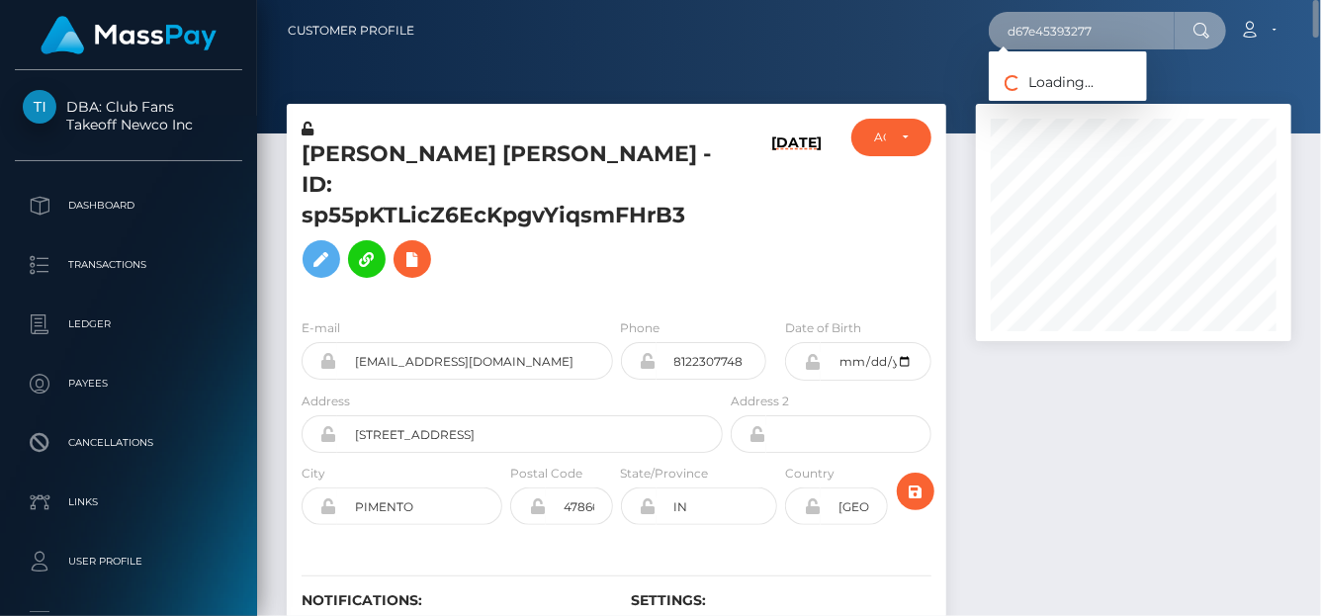
type input "d67e45393277"
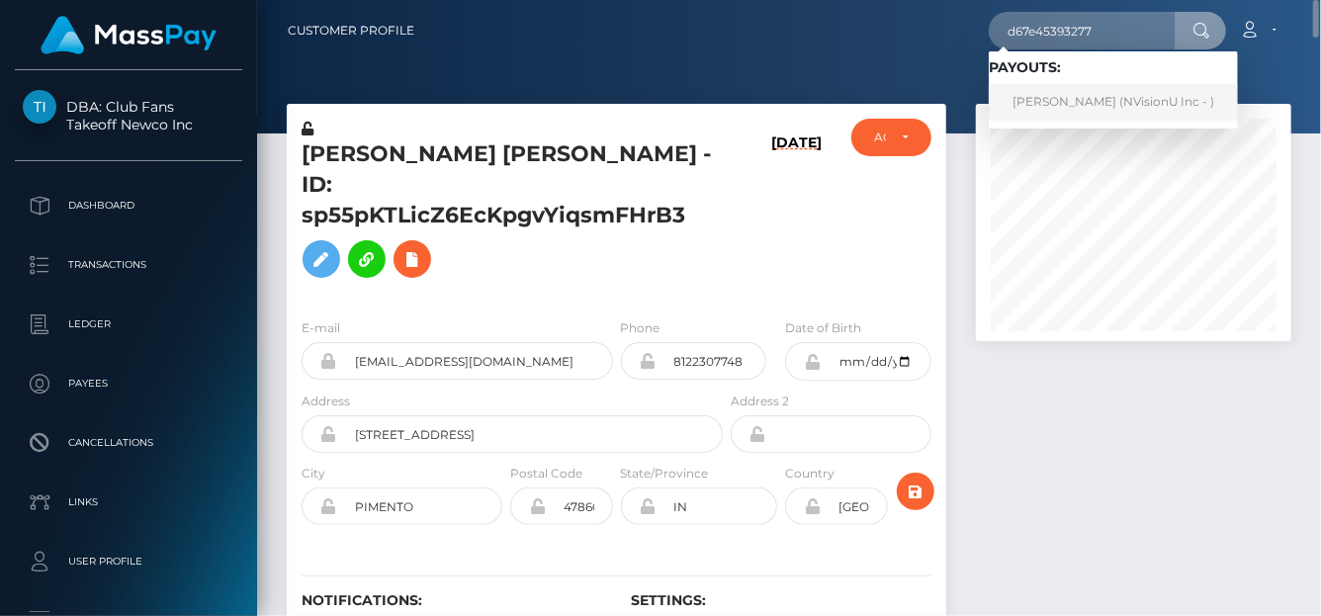
click at [1052, 93] on link "Nainoa Villierme (NVisionU Inc - )" at bounding box center [1113, 102] width 249 height 37
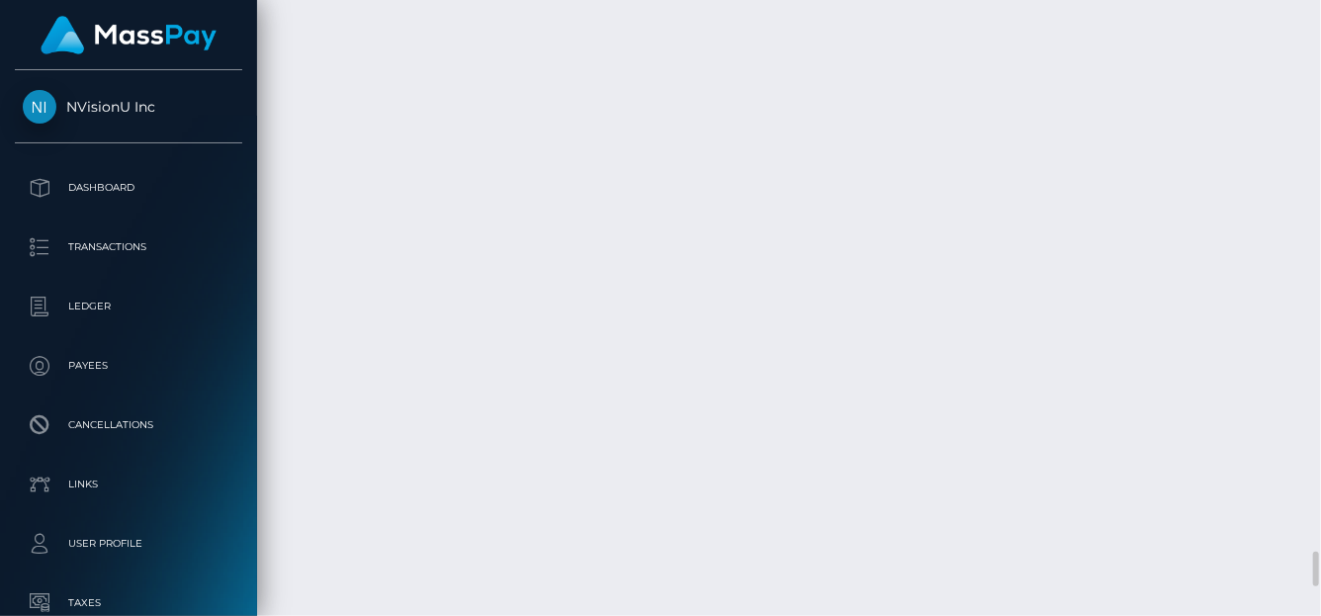
scroll to position [237, 315]
